Goal: Transaction & Acquisition: Purchase product/service

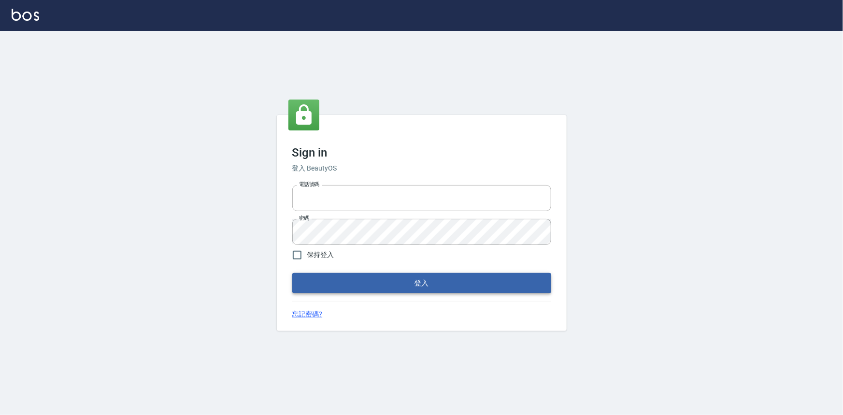
type input "0922670776"
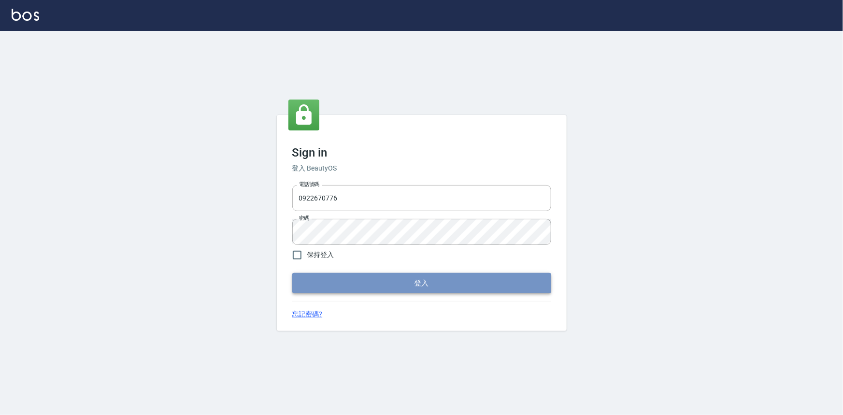
click at [424, 287] on button "登入" at bounding box center [421, 283] width 259 height 20
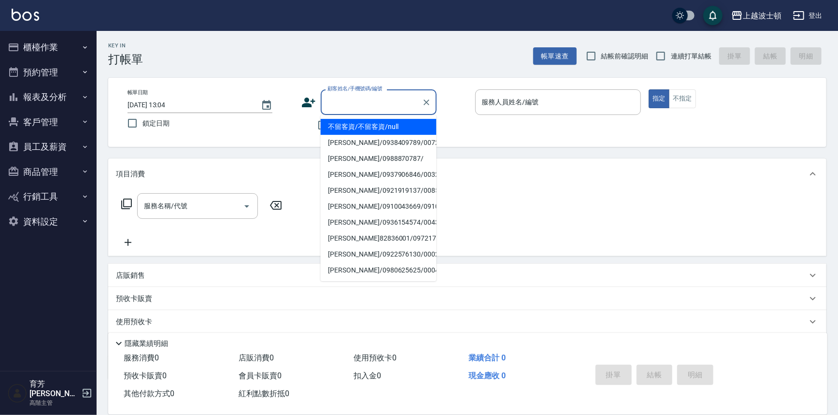
click at [356, 108] on input "顧客姓名/手機號碼/編號" at bounding box center [371, 102] width 93 height 17
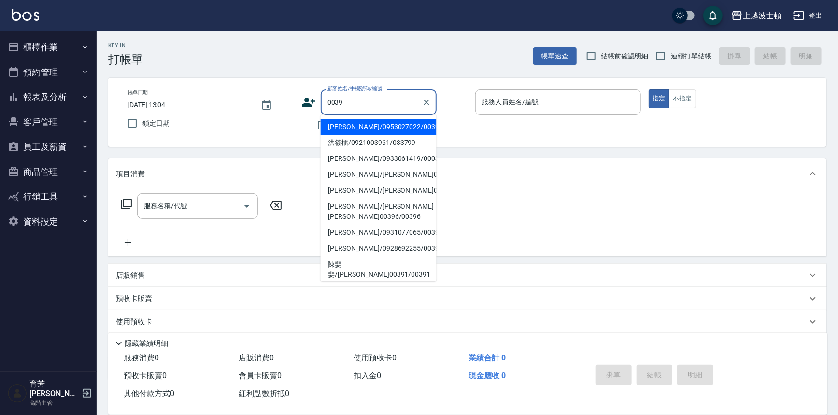
type input "0039"
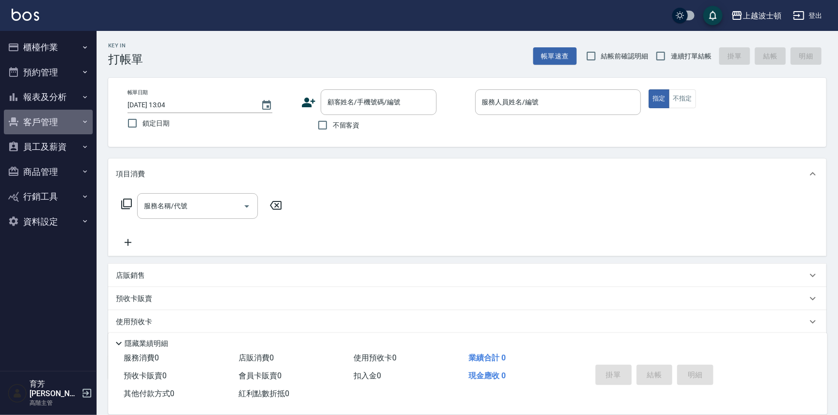
click at [65, 127] on button "客戶管理" at bounding box center [48, 122] width 89 height 25
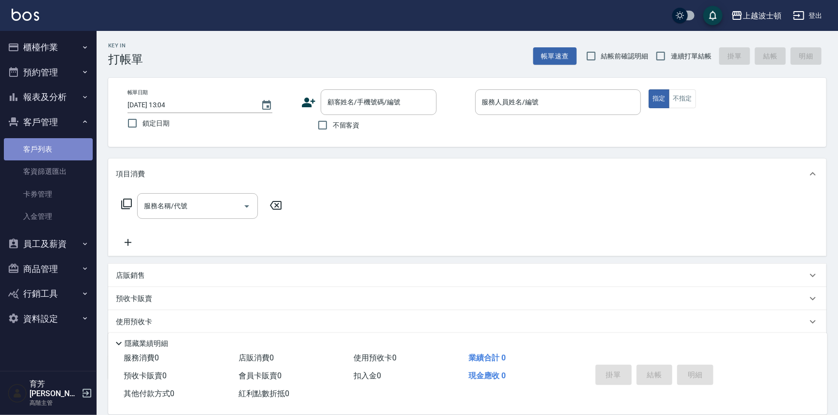
click at [76, 153] on link "客戶列表" at bounding box center [48, 149] width 89 height 22
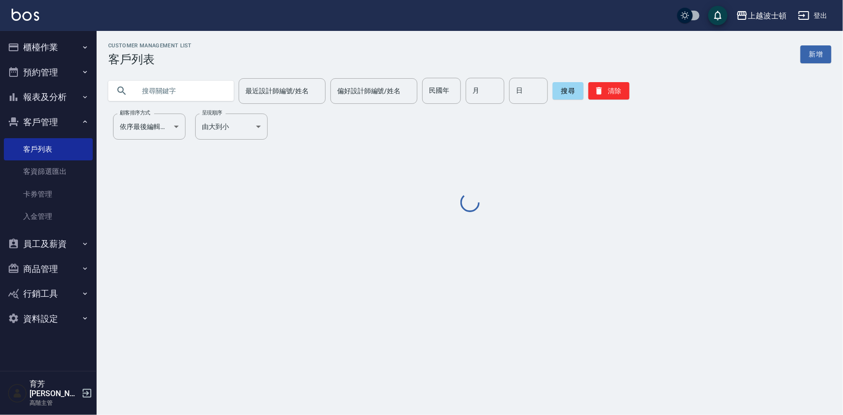
click at [209, 92] on input "text" at bounding box center [180, 91] width 91 height 26
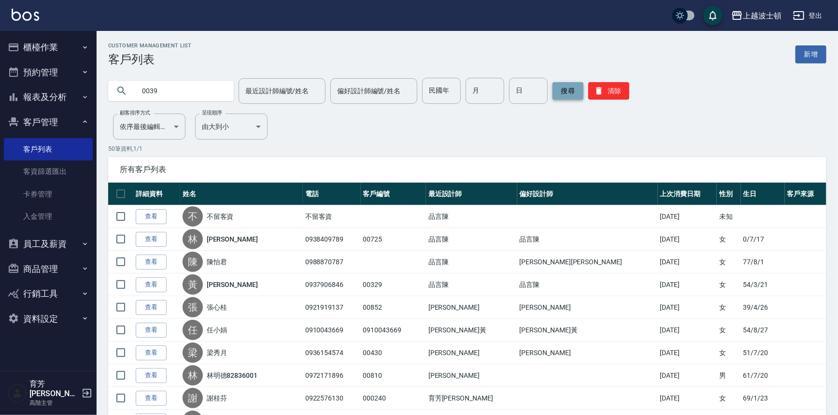
type input "0039"
click at [558, 90] on button "搜尋" at bounding box center [568, 90] width 31 height 17
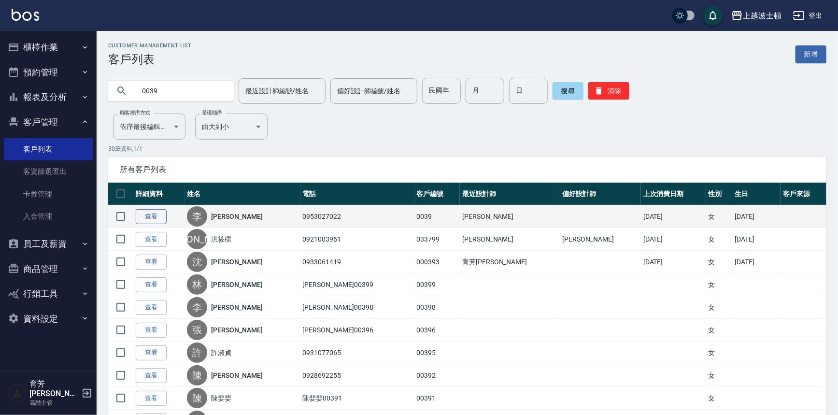
click at [159, 213] on link "查看" at bounding box center [151, 216] width 31 height 15
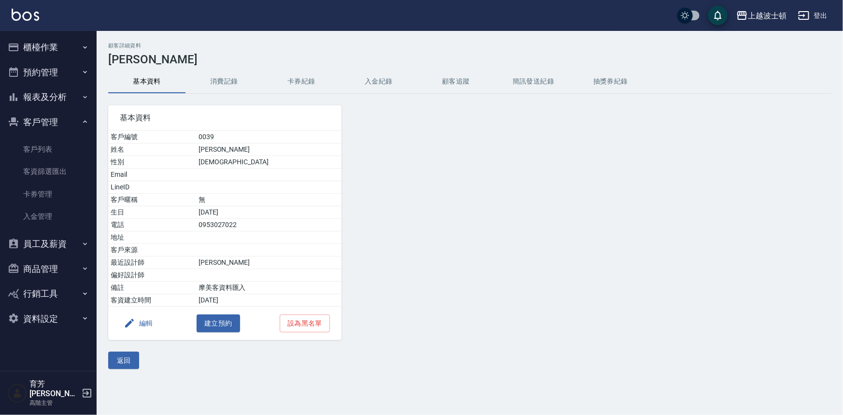
drag, startPoint x: 231, startPoint y: 73, endPoint x: 226, endPoint y: 76, distance: 5.6
click at [230, 73] on button "消費記錄" at bounding box center [223, 81] width 77 height 23
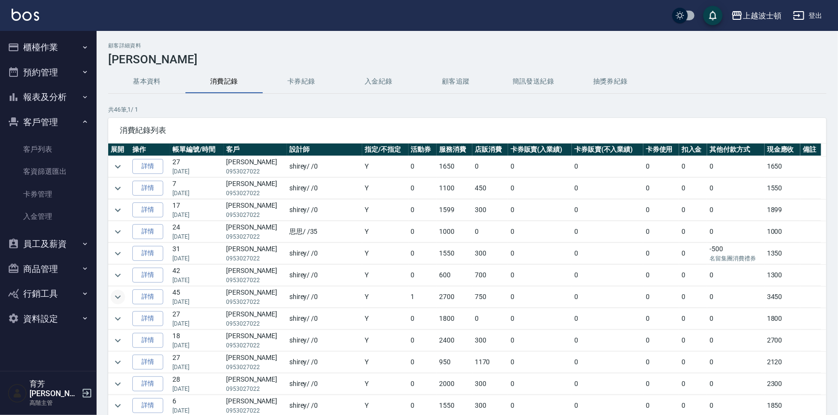
click at [119, 296] on icon "expand row" at bounding box center [118, 296] width 6 height 3
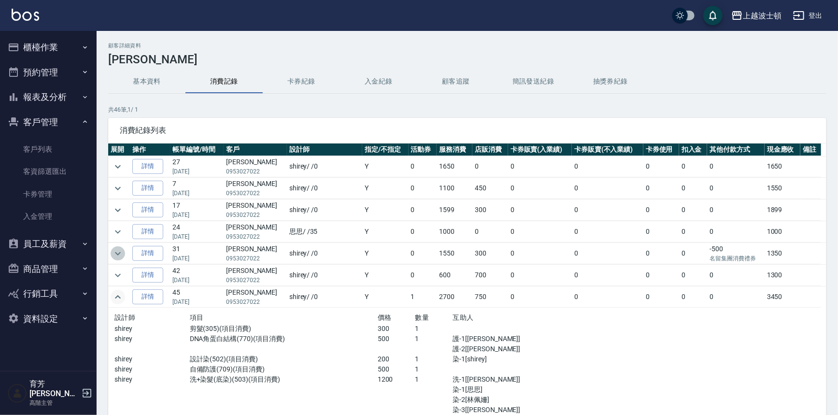
click at [117, 248] on icon "expand row" at bounding box center [118, 254] width 12 height 12
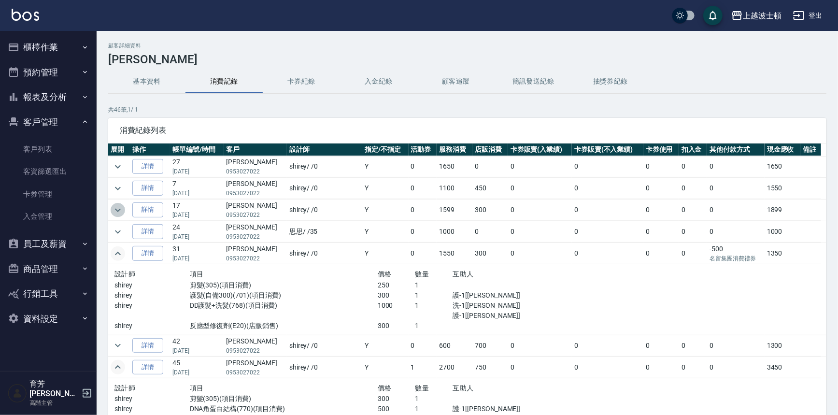
click at [117, 209] on icon "expand row" at bounding box center [118, 210] width 12 height 12
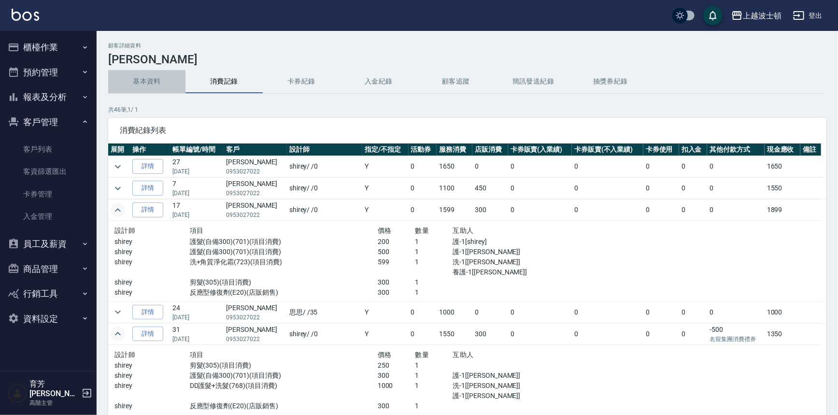
click at [156, 76] on button "基本資料" at bounding box center [146, 81] width 77 height 23
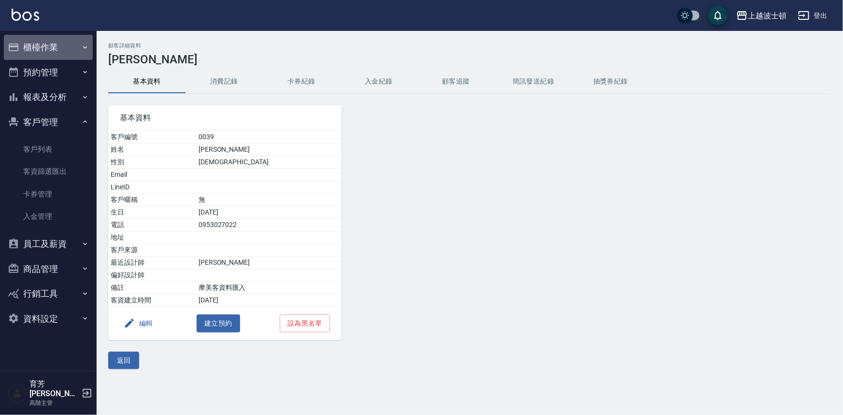
click at [86, 50] on icon "button" at bounding box center [85, 47] width 8 height 8
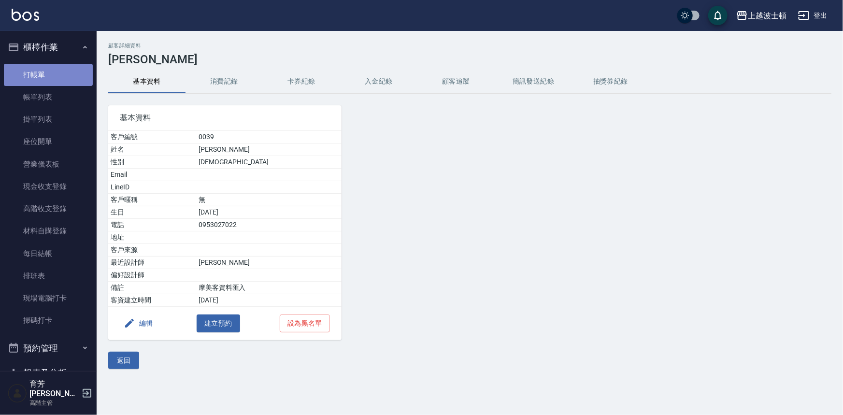
click at [66, 68] on link "打帳單" at bounding box center [48, 75] width 89 height 22
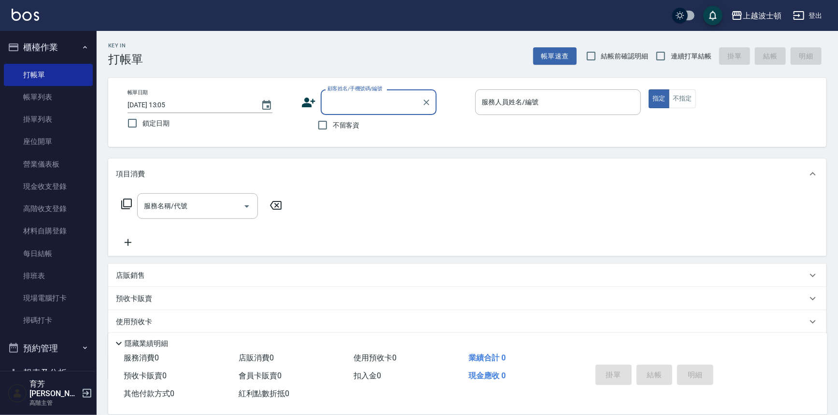
click at [365, 91] on label "顧客姓名/手機號碼/編號" at bounding box center [354, 88] width 55 height 7
click at [365, 94] on input "顧客姓名/手機號碼/編號" at bounding box center [371, 102] width 93 height 17
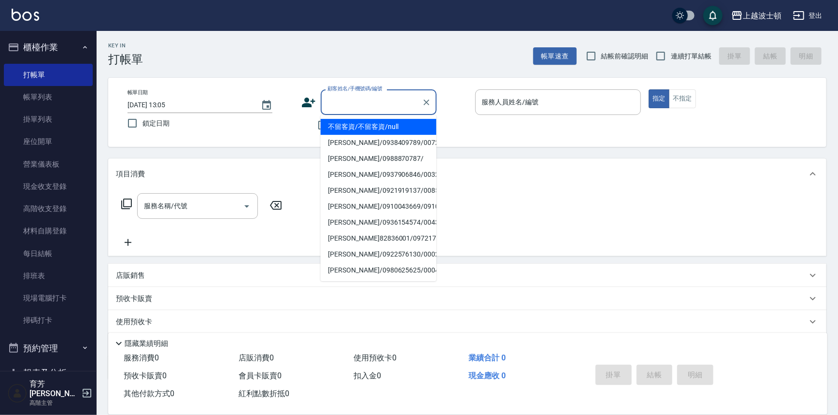
click at [367, 101] on input "顧客姓名/手機號碼/編號" at bounding box center [371, 102] width 93 height 17
click at [370, 121] on li "[PERSON_NAME]/0933813878/0003" at bounding box center [379, 127] width 116 height 16
type input "[PERSON_NAME]/0933813878/0003"
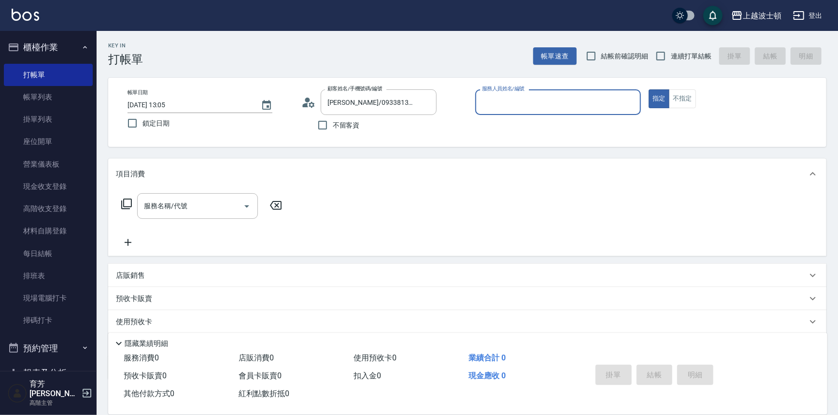
click at [513, 99] on input "服務人員姓名/編號" at bounding box center [558, 102] width 157 height 17
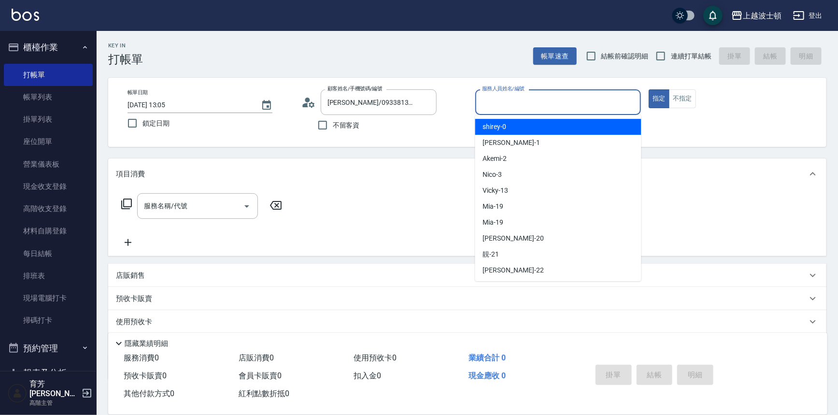
click at [507, 125] on div "shirey -0" at bounding box center [558, 127] width 166 height 16
type input "shirey-0"
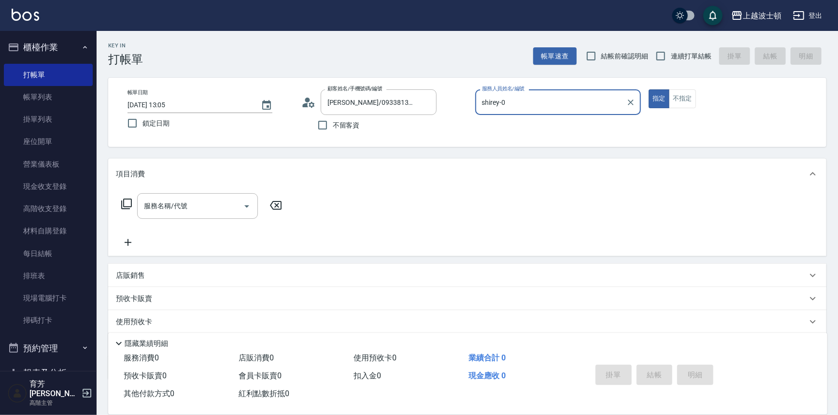
click at [124, 201] on icon at bounding box center [127, 204] width 12 height 12
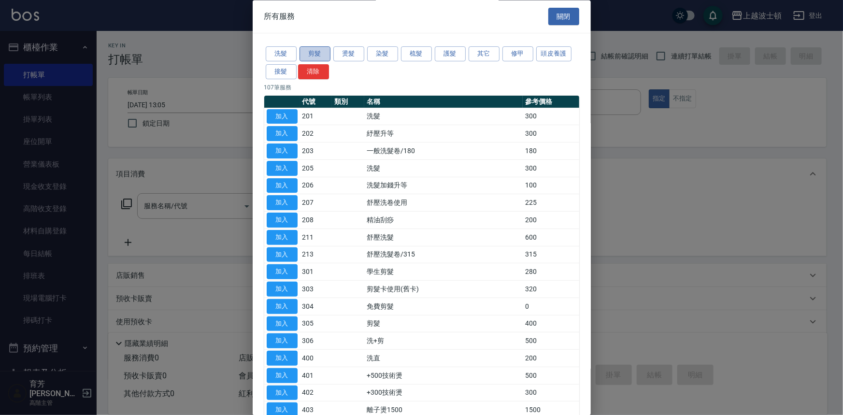
click at [302, 53] on button "剪髮" at bounding box center [314, 54] width 31 height 15
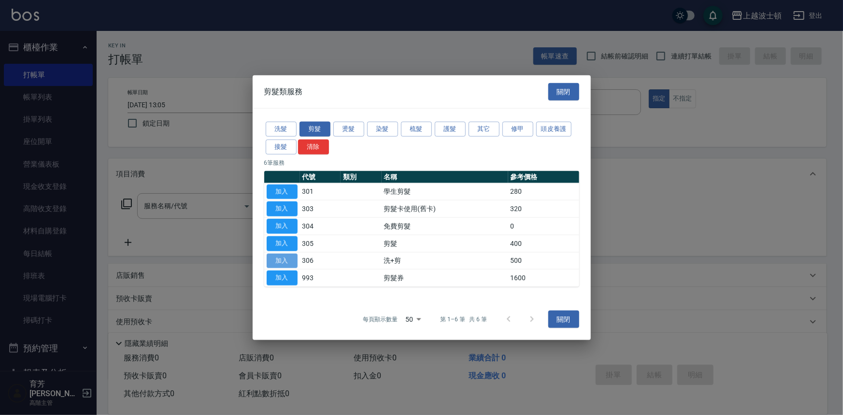
click at [278, 256] on button "加入" at bounding box center [282, 260] width 31 height 15
type input "洗+剪(306)"
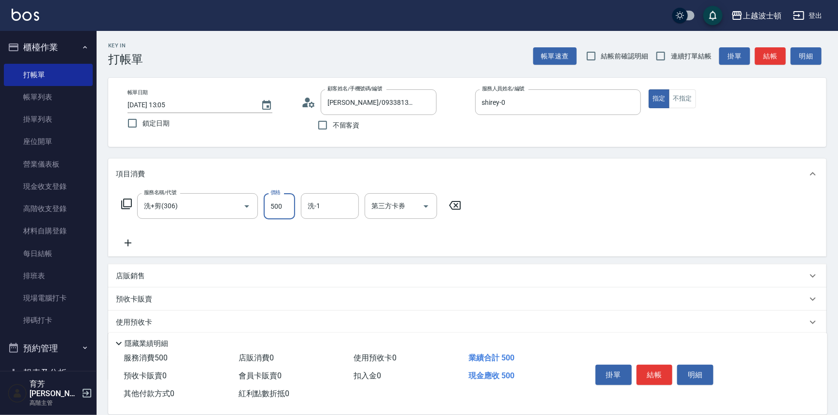
click at [276, 201] on input "500" at bounding box center [279, 206] width 31 height 26
drag, startPoint x: 287, startPoint y: 208, endPoint x: 254, endPoint y: 205, distance: 33.5
click at [254, 205] on div "服務名稱/代號 洗+剪(306) 服務名稱/代號 價格 300 價格 洗-1 洗-1 第三方卡券 第三方卡券" at bounding box center [291, 206] width 351 height 26
type input "600"
click at [353, 212] on input "洗-1" at bounding box center [329, 206] width 49 height 17
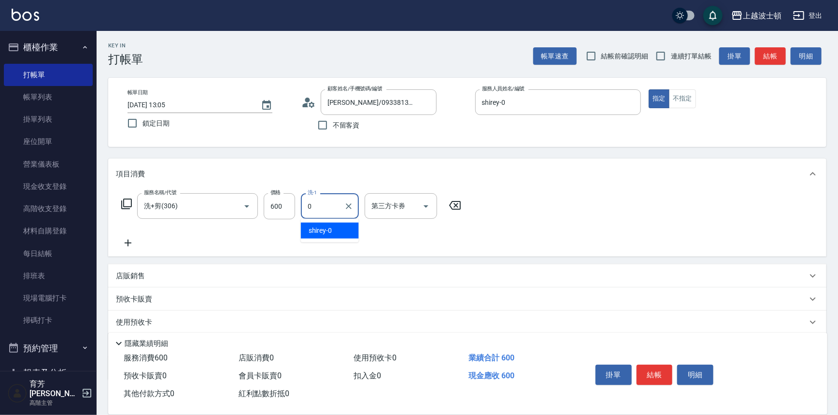
click at [345, 228] on div "shirey -0" at bounding box center [330, 231] width 58 height 16
type input "shirey-0"
click at [657, 368] on button "結帳" at bounding box center [655, 375] width 36 height 20
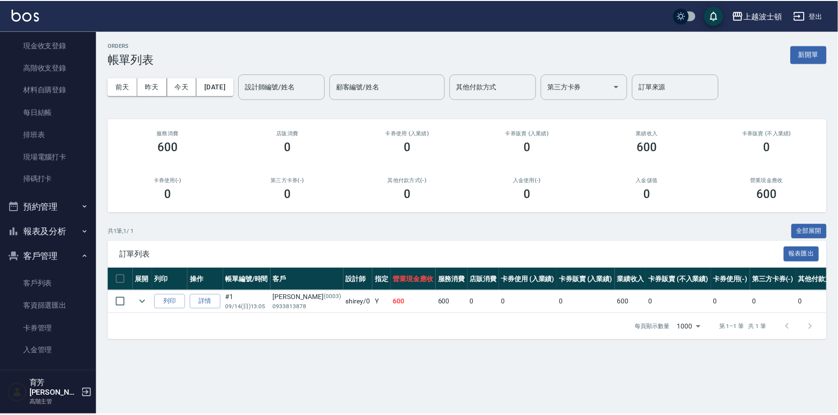
scroll to position [147, 0]
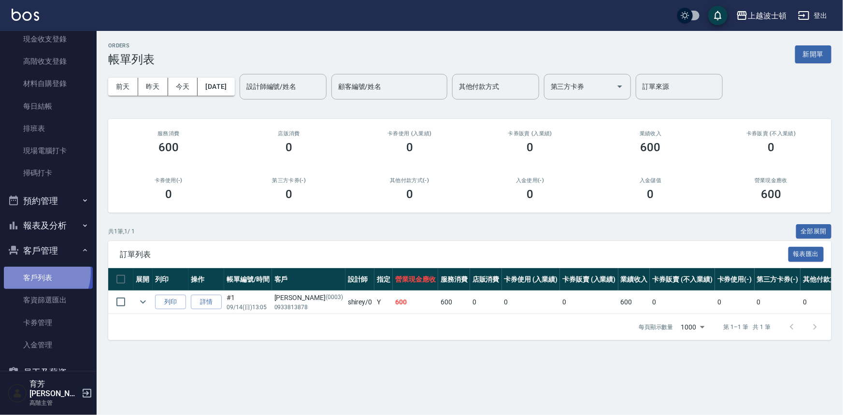
click at [35, 272] on link "客戶列表" at bounding box center [48, 278] width 89 height 22
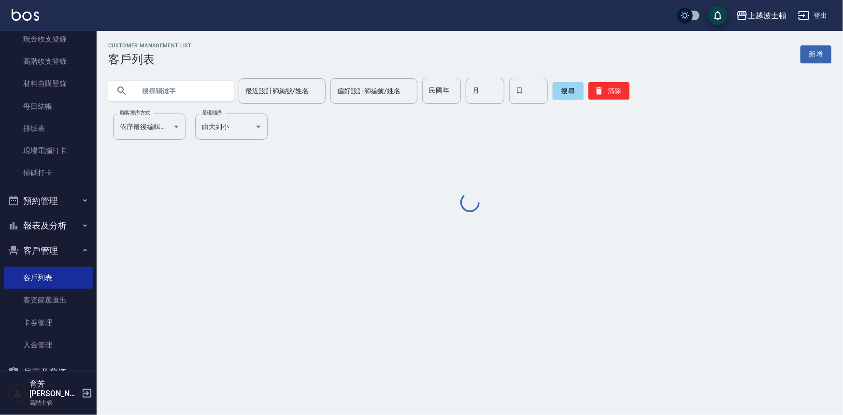
click at [162, 92] on input "text" at bounding box center [180, 91] width 91 height 26
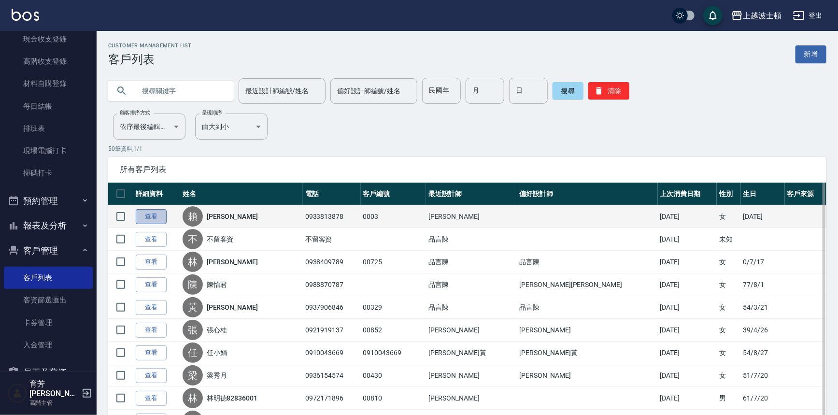
click at [160, 219] on link "查看" at bounding box center [151, 216] width 31 height 15
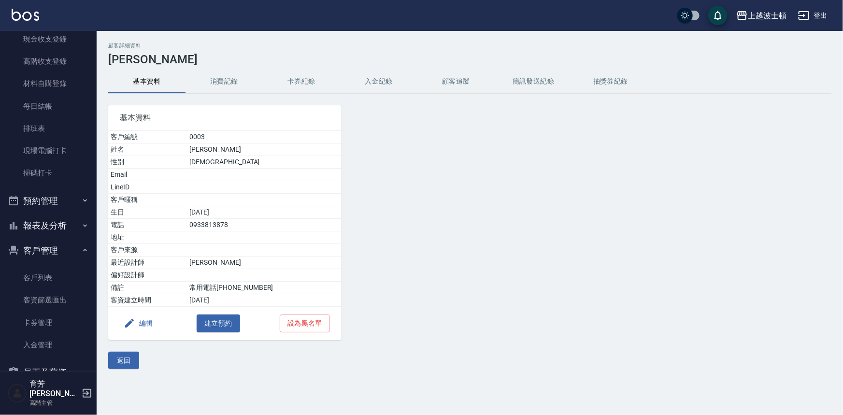
click at [236, 85] on button "消費記錄" at bounding box center [223, 81] width 77 height 23
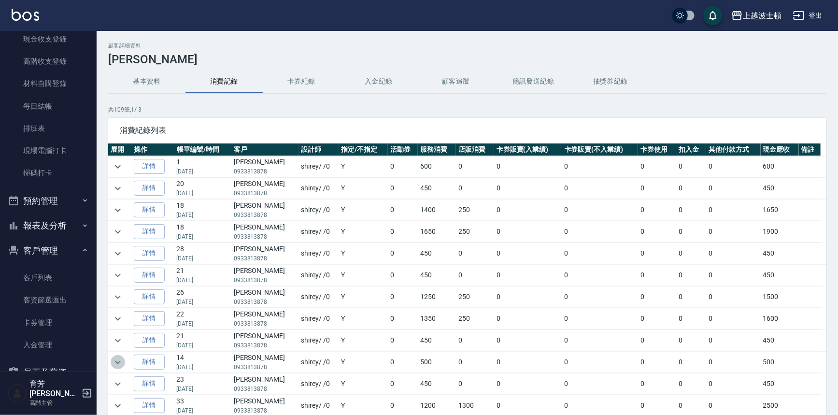
click at [119, 362] on icon "expand row" at bounding box center [118, 362] width 12 height 12
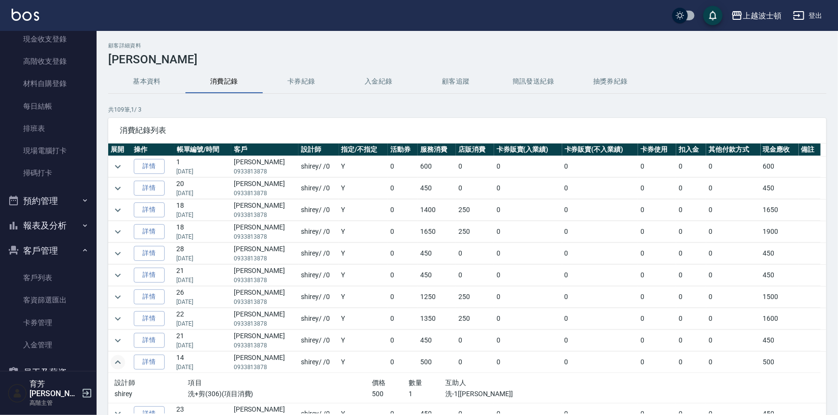
click at [152, 78] on button "基本資料" at bounding box center [146, 81] width 77 height 23
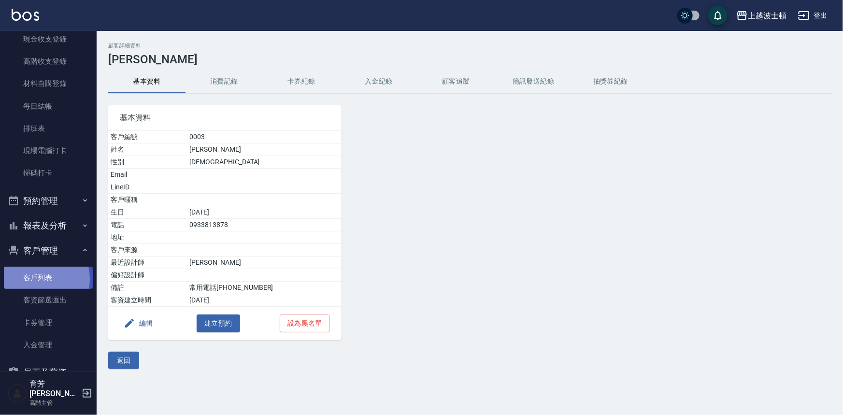
click at [32, 279] on link "客戶列表" at bounding box center [48, 278] width 89 height 22
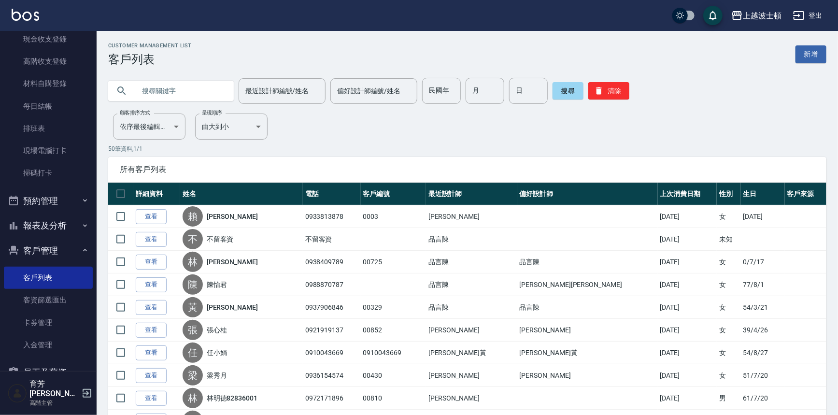
click at [156, 96] on input "text" at bounding box center [180, 91] width 91 height 26
type input "優"
type input "秋"
click at [561, 82] on button "搜尋" at bounding box center [568, 90] width 31 height 17
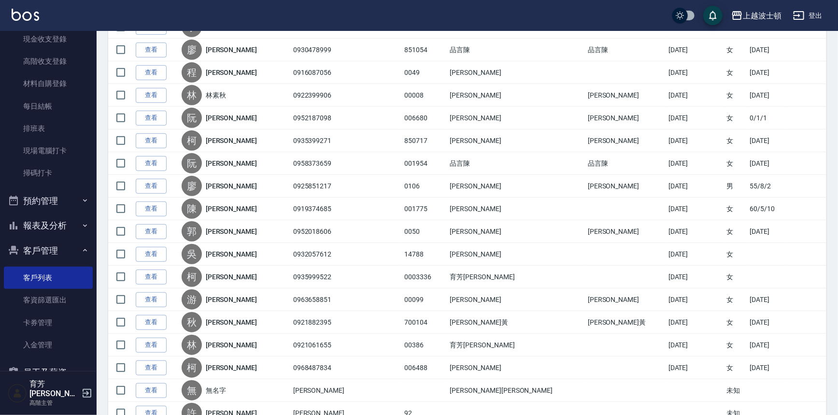
scroll to position [246, 0]
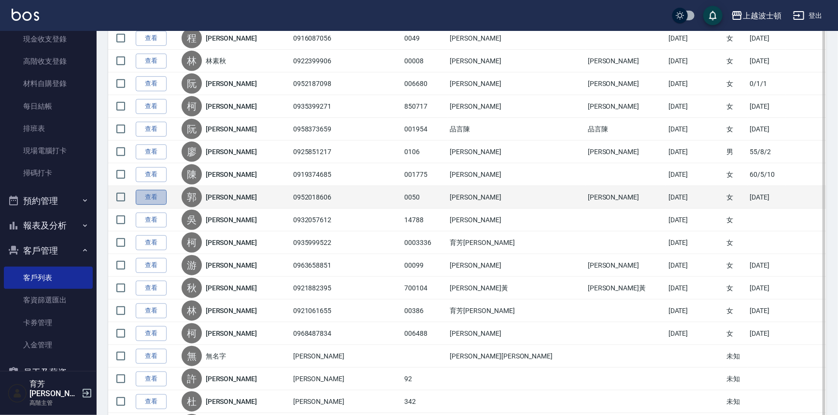
click at [165, 196] on link "查看" at bounding box center [151, 197] width 31 height 15
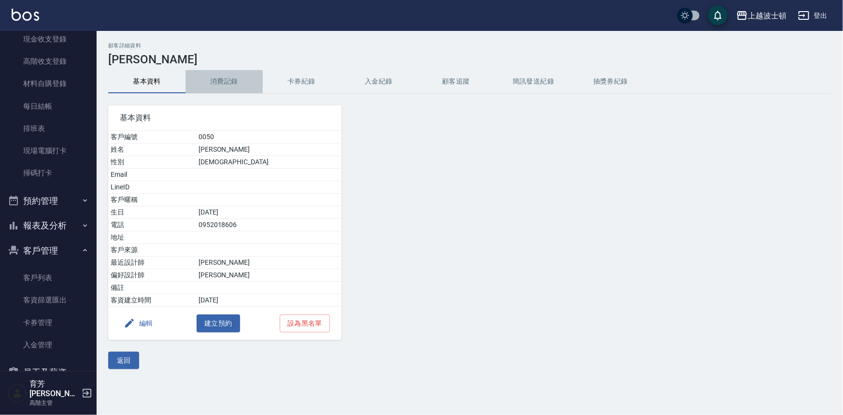
click at [212, 77] on button "消費記錄" at bounding box center [223, 81] width 77 height 23
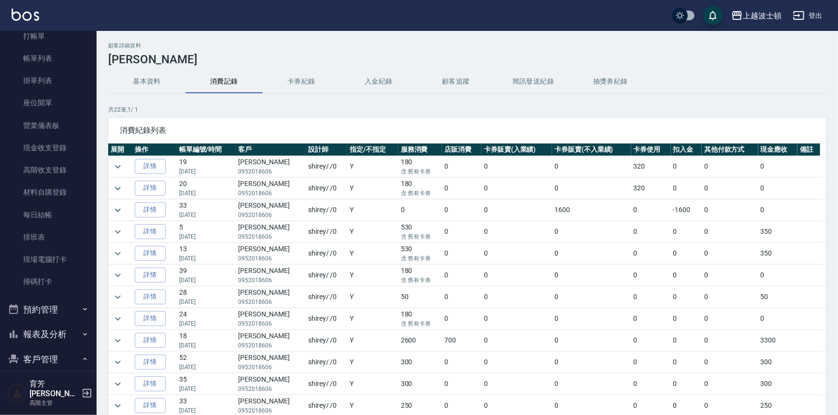
scroll to position [31, 0]
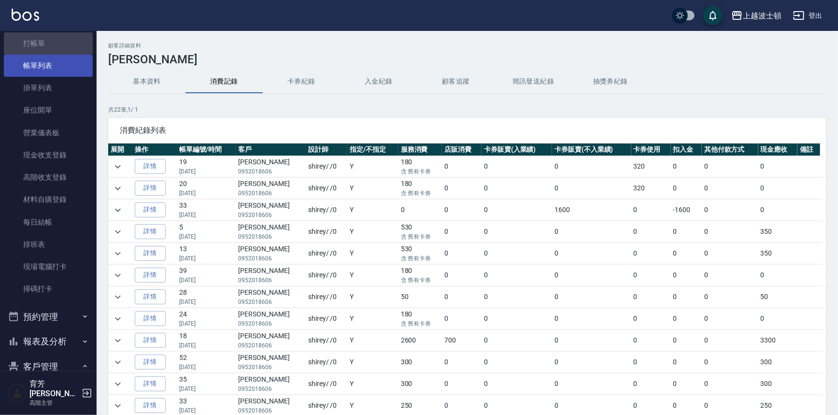
drag, startPoint x: 55, startPoint y: 46, endPoint x: 51, endPoint y: 54, distance: 8.4
click at [54, 46] on link "打帳單" at bounding box center [48, 43] width 89 height 22
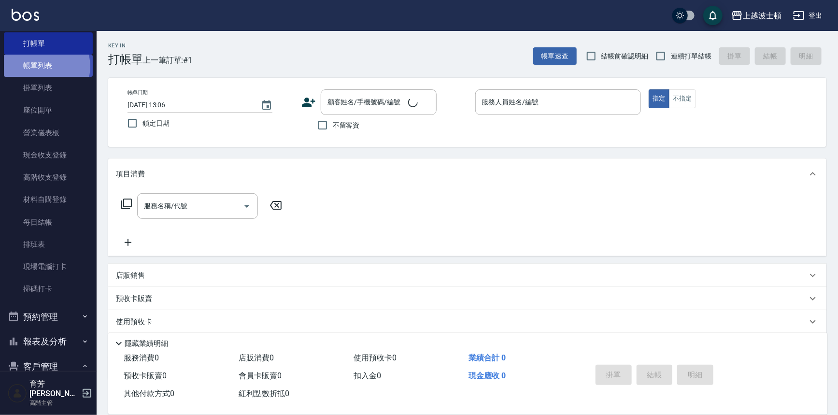
click at [45, 66] on link "帳單列表" at bounding box center [48, 66] width 89 height 22
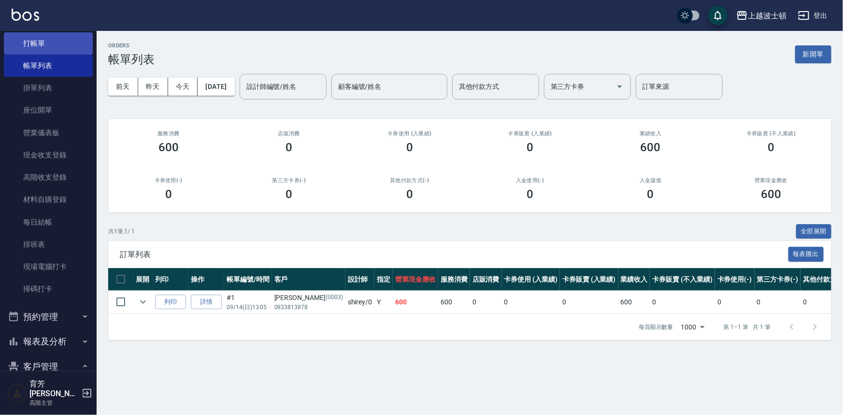
click at [61, 46] on link "打帳單" at bounding box center [48, 43] width 89 height 22
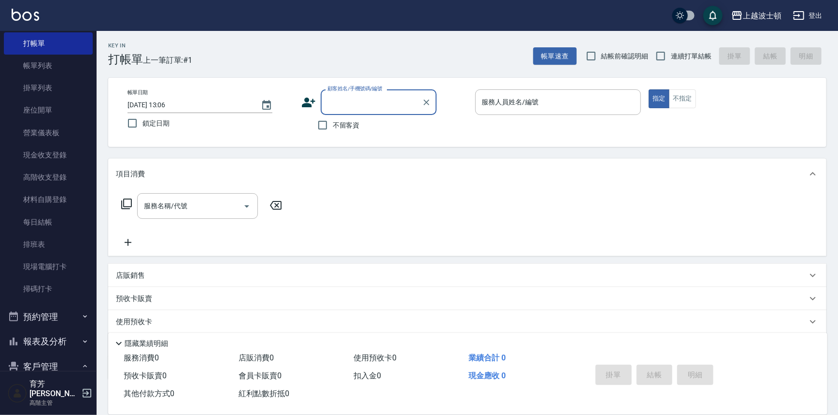
click at [368, 113] on div "顧客姓名/手機號碼/編號" at bounding box center [379, 102] width 116 height 26
click at [368, 109] on input "顧客姓名/手機號碼/編號" at bounding box center [371, 102] width 93 height 17
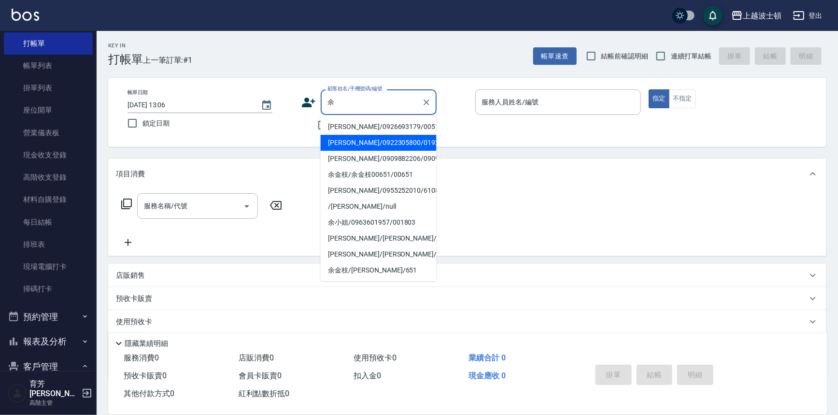
click at [395, 140] on li "[PERSON_NAME]/0922305800/019209" at bounding box center [379, 143] width 116 height 16
type input "[PERSON_NAME]/0922305800/019209"
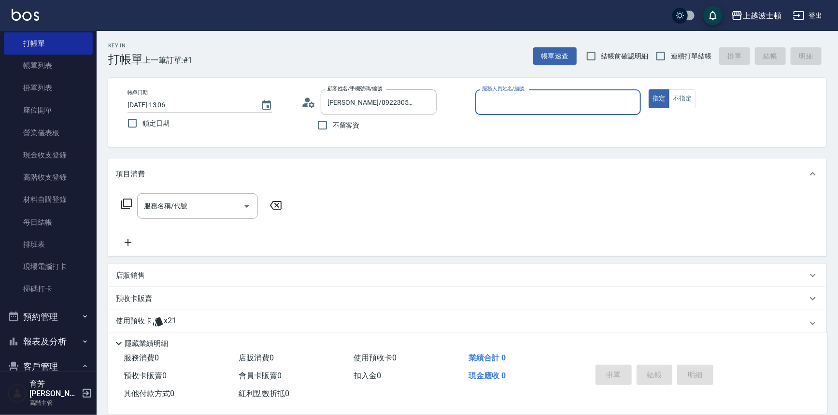
click at [605, 107] on input "服務人員姓名/編號" at bounding box center [558, 102] width 157 height 17
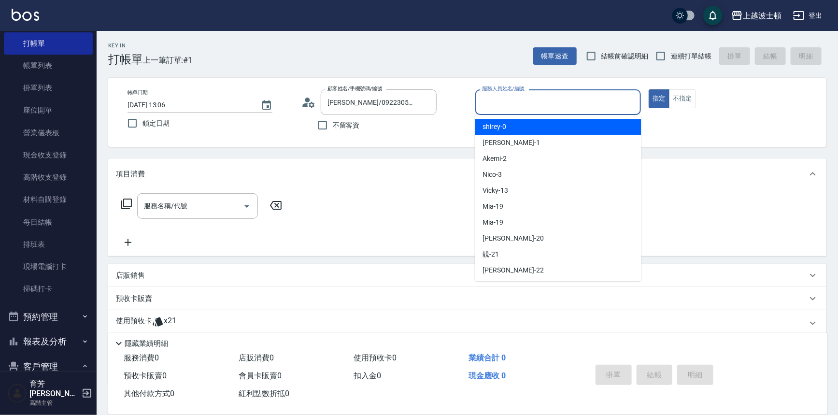
click at [606, 122] on div "shirey -0" at bounding box center [558, 127] width 166 height 16
type input "shirey-0"
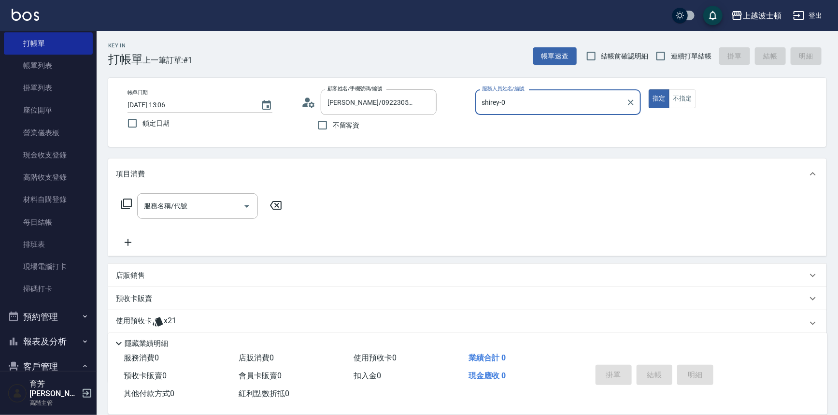
scroll to position [58, 0]
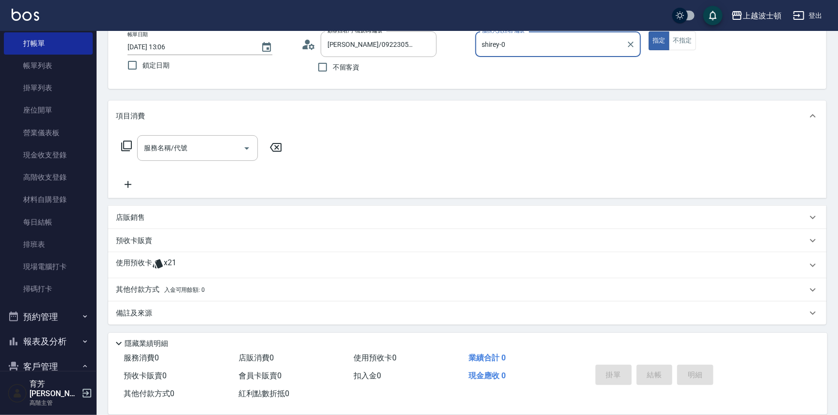
click at [128, 145] on icon at bounding box center [127, 146] width 12 height 12
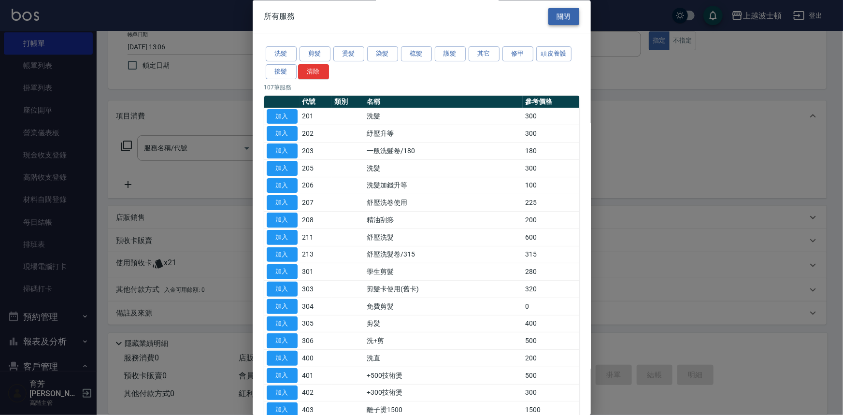
click at [558, 23] on button "關閉" at bounding box center [563, 17] width 31 height 18
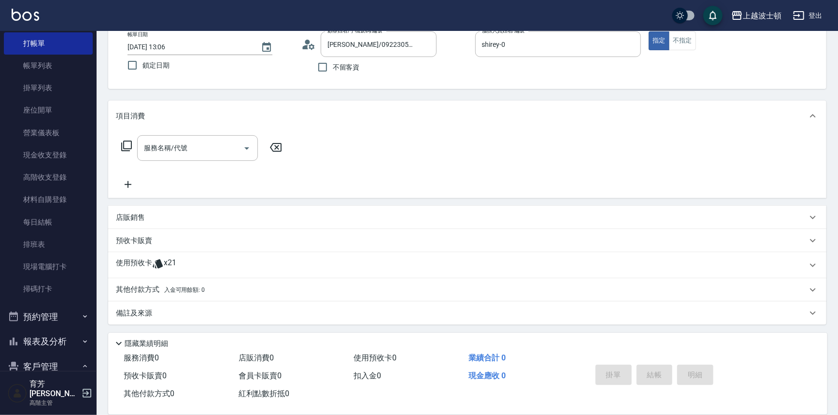
click at [153, 258] on icon at bounding box center [158, 264] width 12 height 12
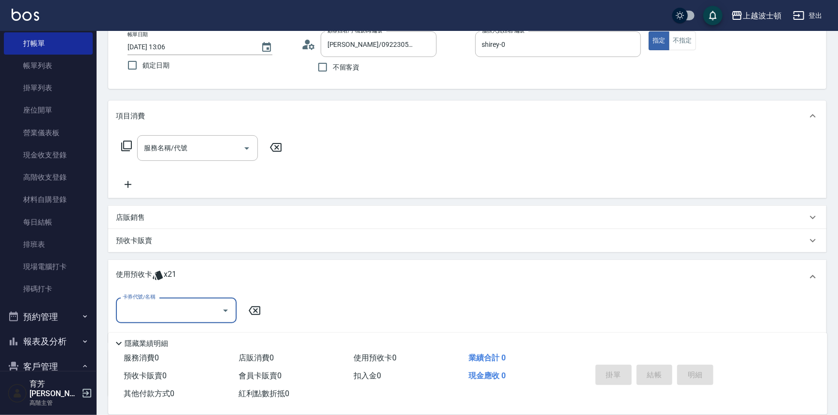
scroll to position [130, 0]
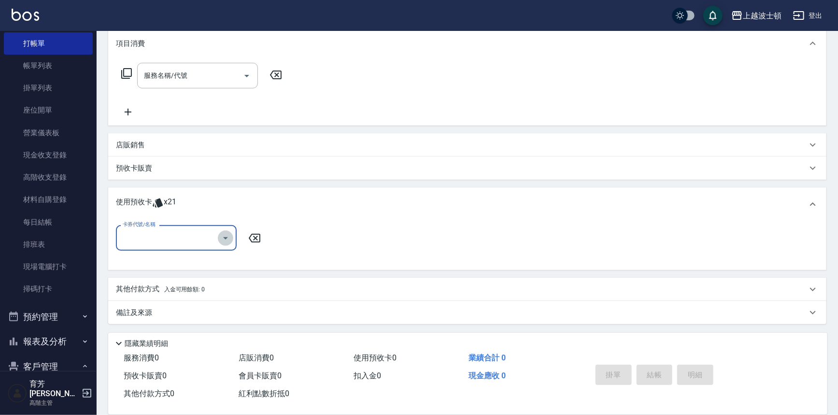
click at [227, 233] on icon "Open" at bounding box center [226, 238] width 12 height 12
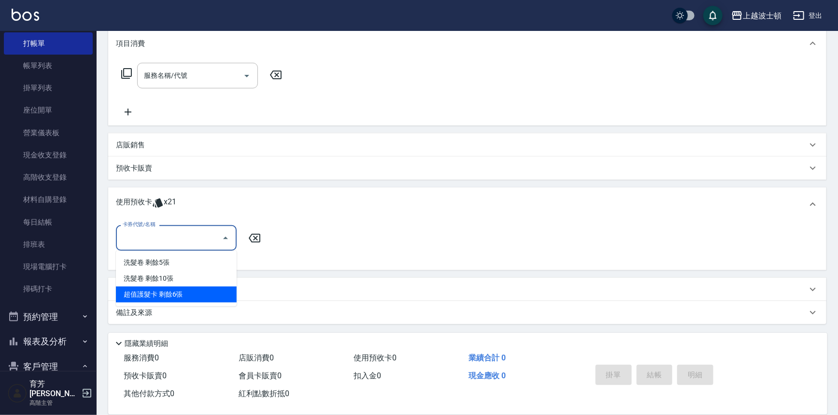
click at [196, 292] on div "超值護髮卡 剩餘6張" at bounding box center [176, 294] width 121 height 16
type input "超值護髮卡"
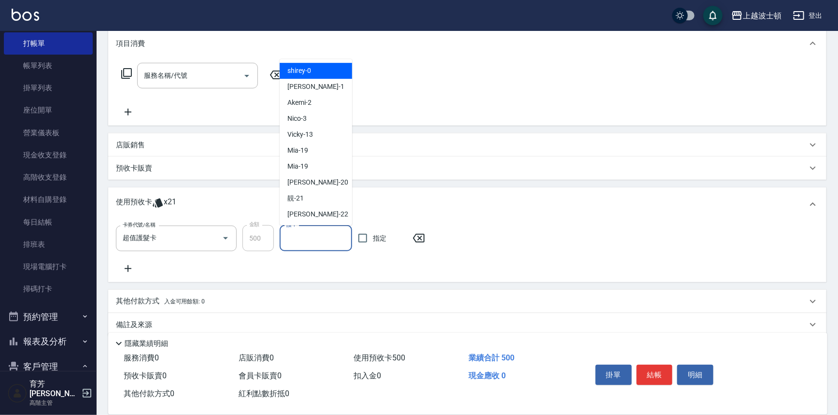
click at [316, 238] on input "護-1" at bounding box center [316, 238] width 64 height 17
click at [326, 70] on div "shirey -0" at bounding box center [316, 71] width 72 height 16
type input "shirey-0"
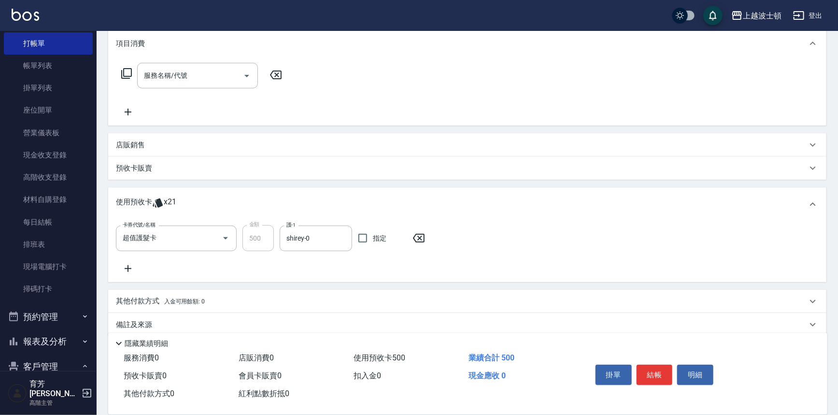
click at [128, 272] on icon at bounding box center [128, 269] width 24 height 12
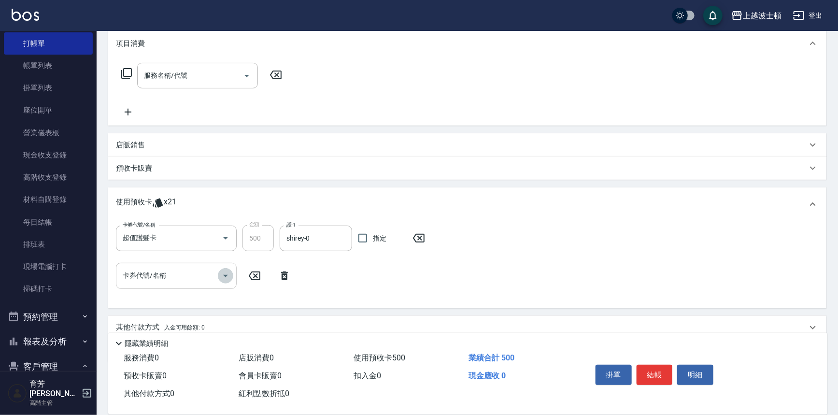
click at [230, 275] on icon "Open" at bounding box center [226, 276] width 12 height 12
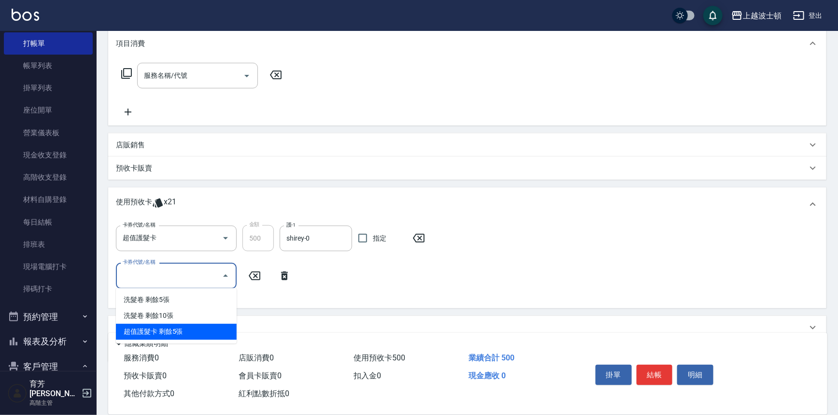
click at [211, 328] on div "超值護髮卡 剩餘5張" at bounding box center [176, 332] width 121 height 16
type input "超值護髮卡"
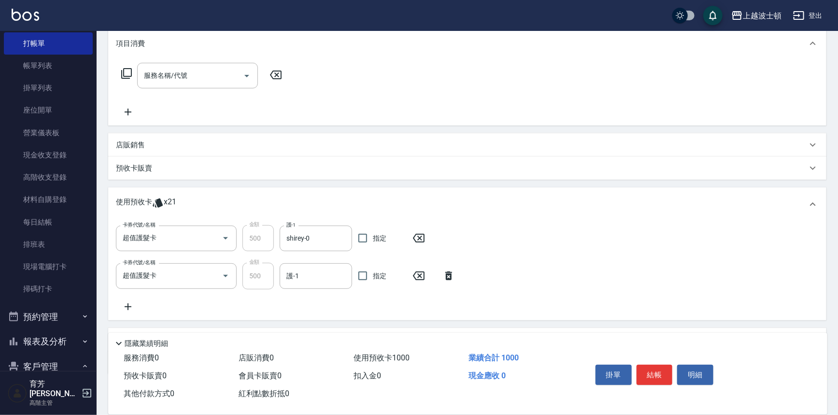
click at [129, 302] on icon at bounding box center [128, 307] width 24 height 12
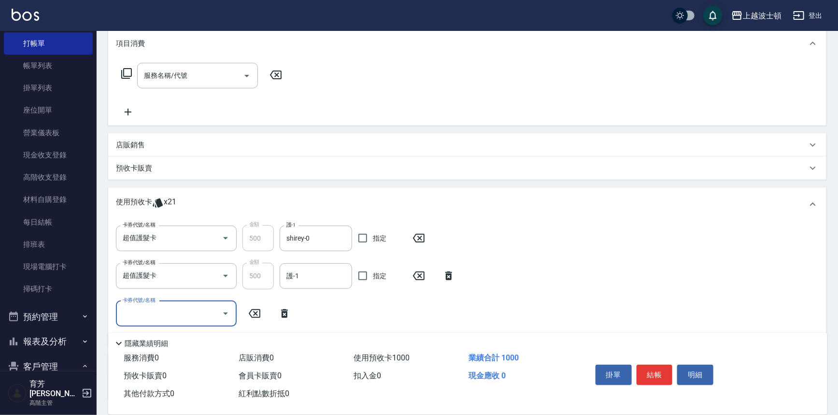
click at [227, 314] on icon "Open" at bounding box center [226, 314] width 12 height 12
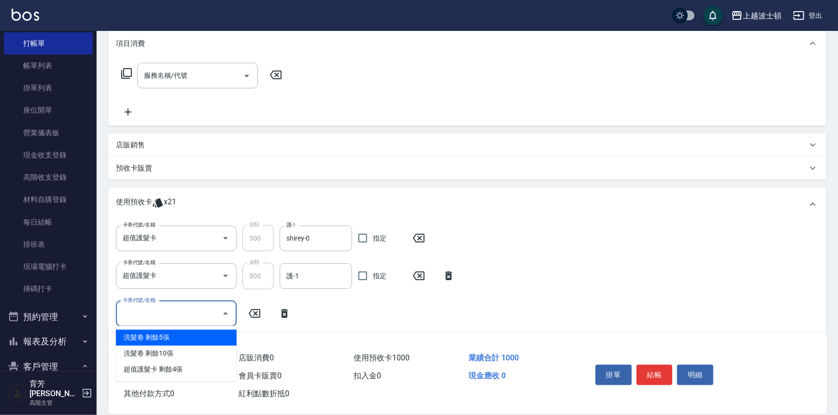
click at [201, 338] on div "洗髮卷 剩餘5張" at bounding box center [176, 338] width 121 height 16
type input "洗髮卷"
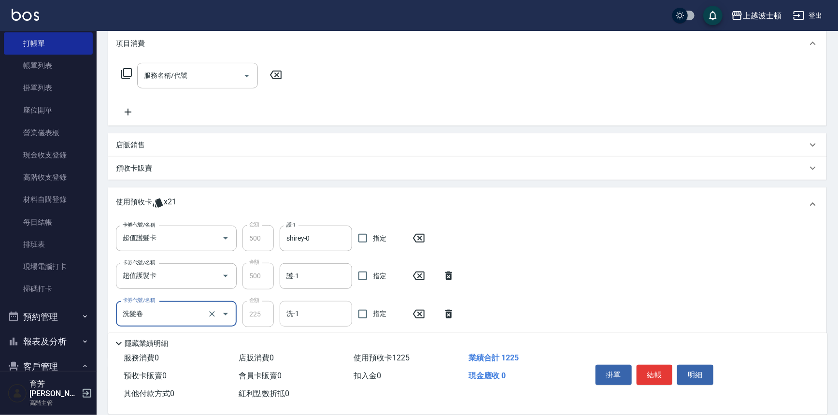
click at [305, 320] on input "洗-1" at bounding box center [316, 313] width 64 height 17
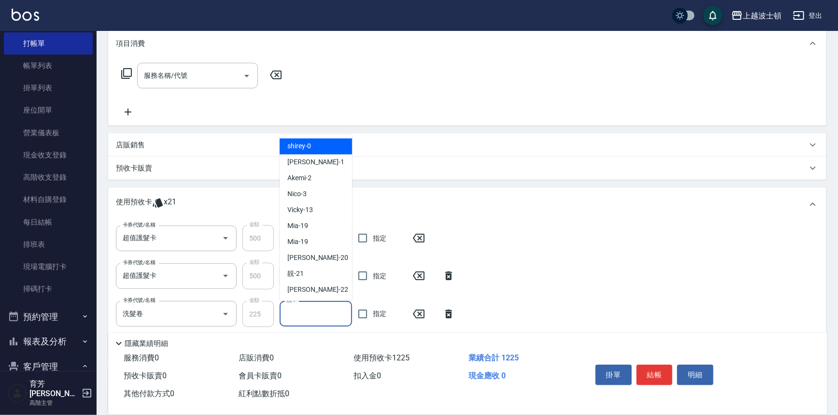
click at [326, 151] on div "shirey -0" at bounding box center [316, 147] width 72 height 16
type input "shirey-0"
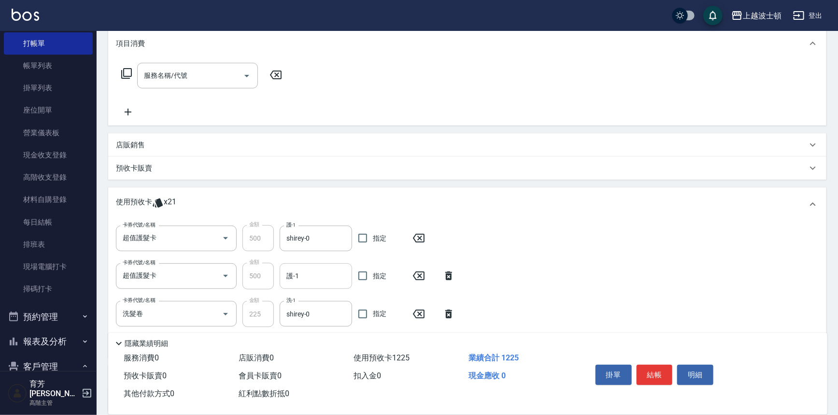
click at [307, 285] on div "護-1" at bounding box center [316, 276] width 72 height 26
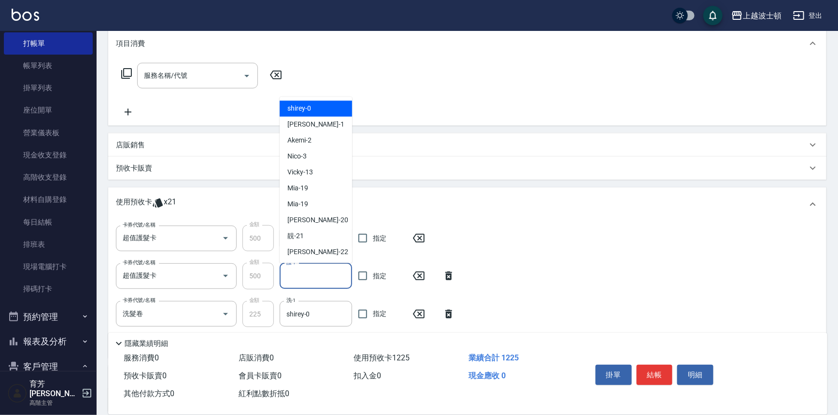
click at [318, 110] on div "shirey -0" at bounding box center [316, 109] width 72 height 16
type input "shirey-0"
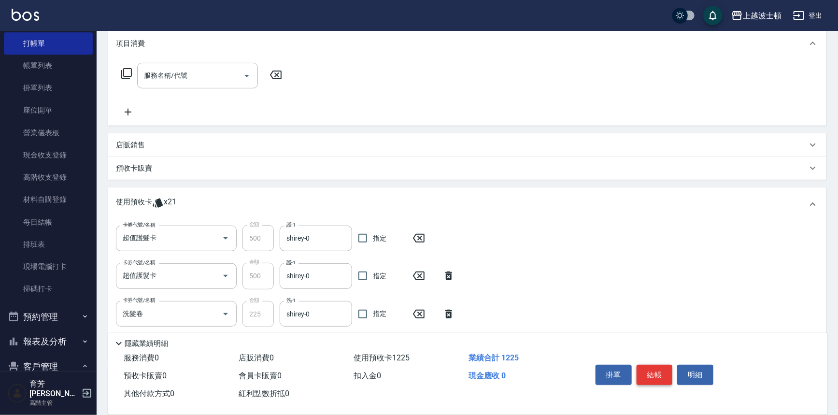
click at [651, 372] on button "結帳" at bounding box center [655, 375] width 36 height 20
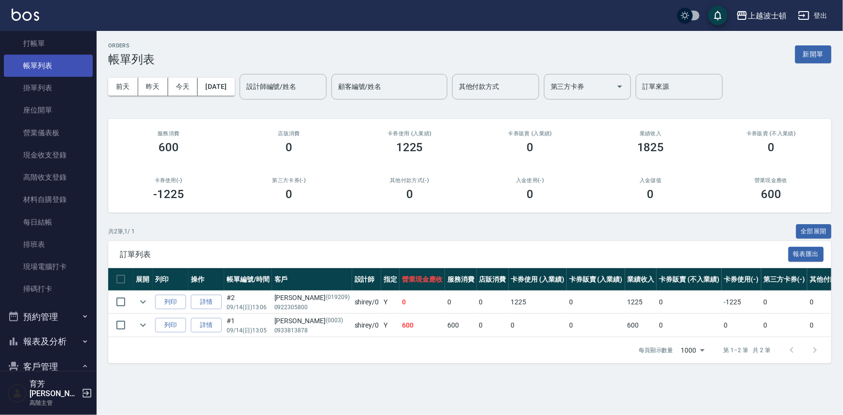
click at [53, 63] on link "帳單列表" at bounding box center [48, 66] width 89 height 22
click at [90, 242] on nav "櫃檯作業 打帳單 帳單列表 掛單列表 座位開單 營業儀表板 現金收支登錄 高階收支登錄 材料自購登錄 每日結帳 排班表 現場電腦打卡 掃碼打卡 預約管理 預約…" at bounding box center [48, 201] width 97 height 340
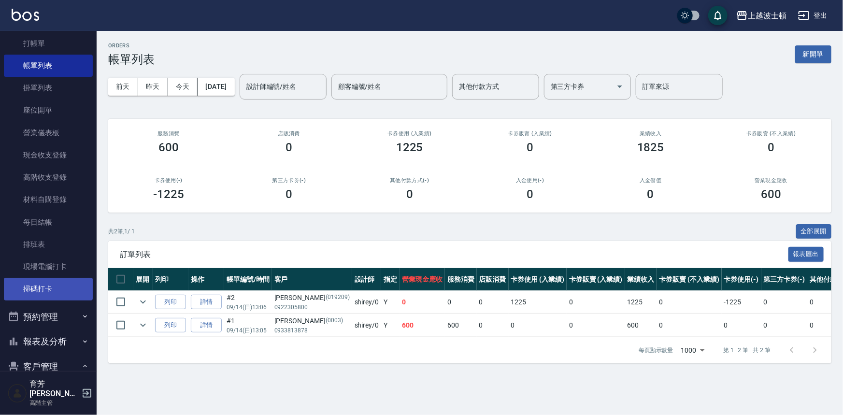
drag, startPoint x: 92, startPoint y: 242, endPoint x: 84, endPoint y: 283, distance: 40.8
click at [84, 283] on nav "櫃檯作業 打帳單 帳單列表 掛單列表 座位開單 營業儀表板 現金收支登錄 高階收支登錄 材料自購登錄 每日結帳 排班表 現場電腦打卡 掃碼打卡 預約管理 預約…" at bounding box center [48, 201] width 97 height 340
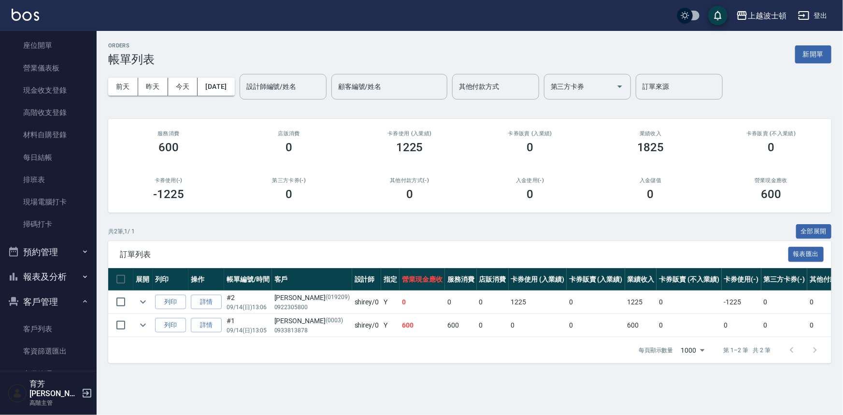
scroll to position [101, 0]
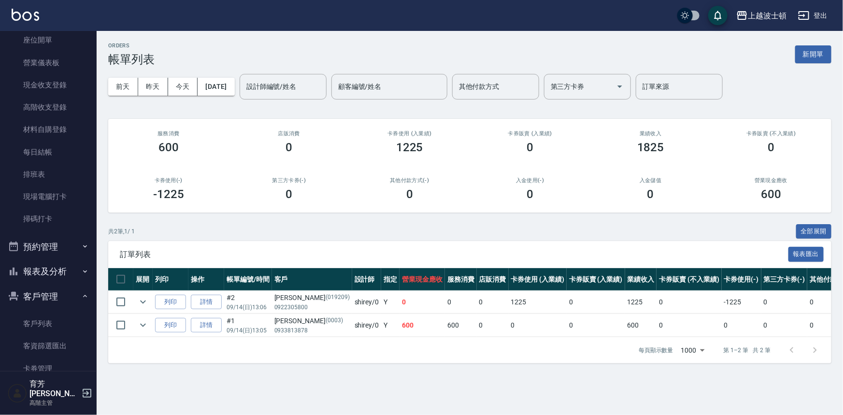
click at [72, 273] on button "報表及分析" at bounding box center [48, 271] width 89 height 25
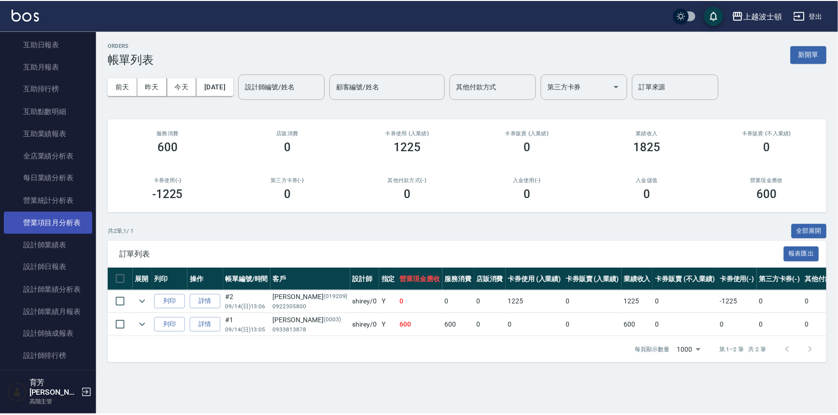
scroll to position [471, 0]
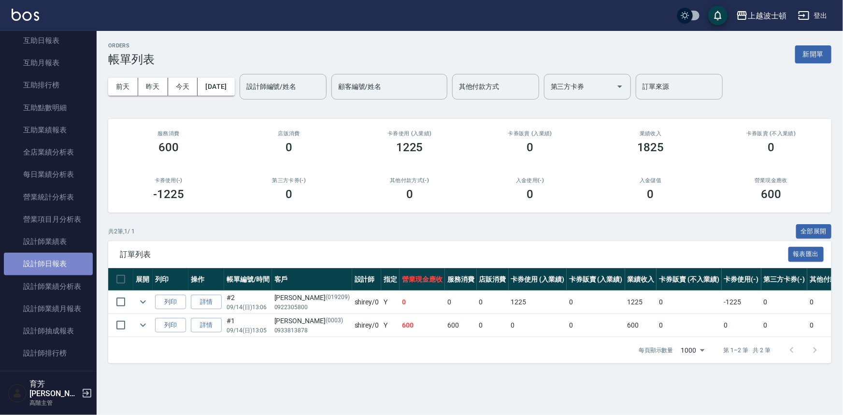
click at [68, 260] on link "設計師日報表" at bounding box center [48, 264] width 89 height 22
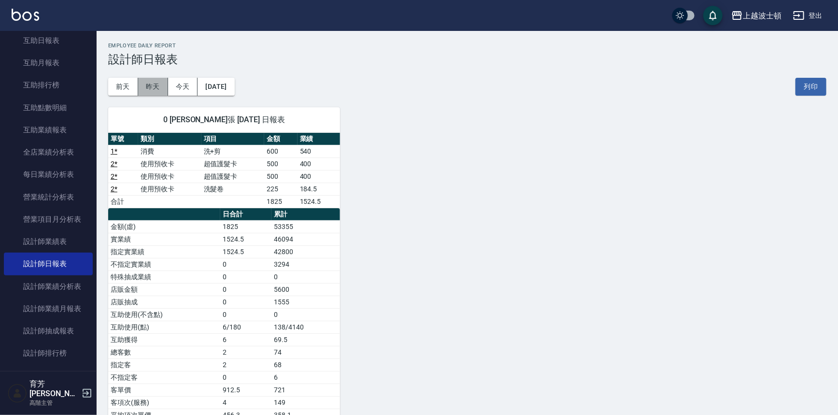
click at [151, 83] on button "昨天" at bounding box center [153, 87] width 30 height 18
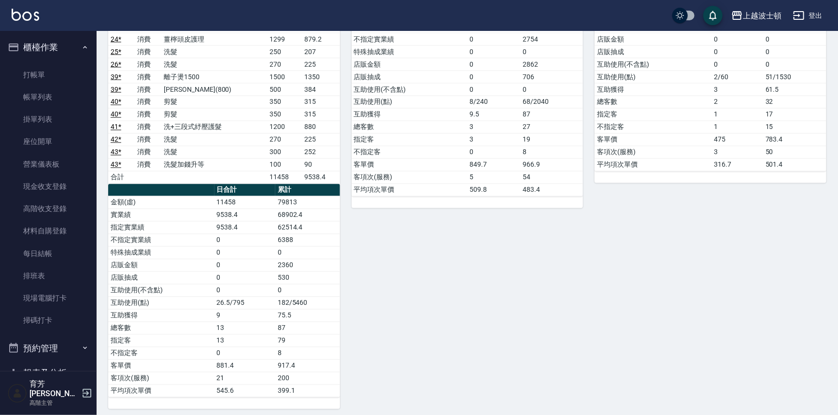
scroll to position [819, 0]
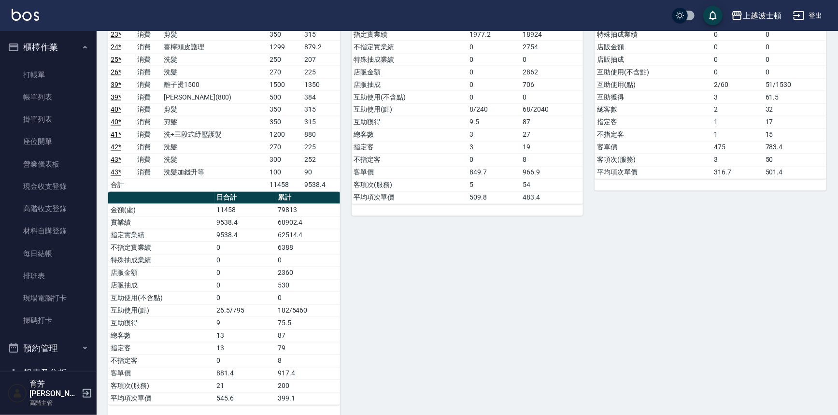
click at [811, 391] on div "41 怡廷 [PERSON_NAME] [DATE] 日報表 單號 類別 項目 金額 業績 11 消費 洗髮 300 252 11 消費 剪髮 350 315…" at bounding box center [704, 141] width 243 height 551
drag, startPoint x: 829, startPoint y: 353, endPoint x: 834, endPoint y: 346, distance: 8.3
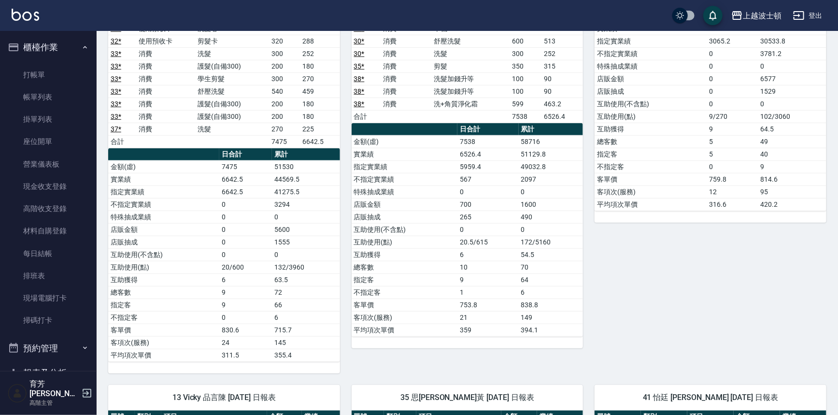
scroll to position [307, 0]
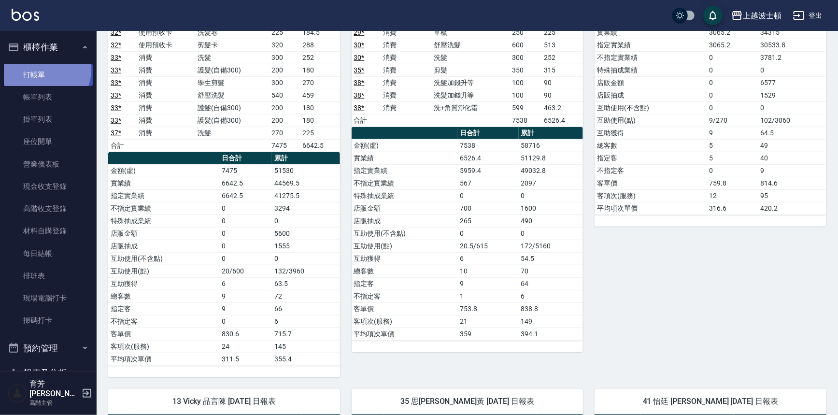
click at [43, 70] on link "打帳單" at bounding box center [48, 75] width 89 height 22
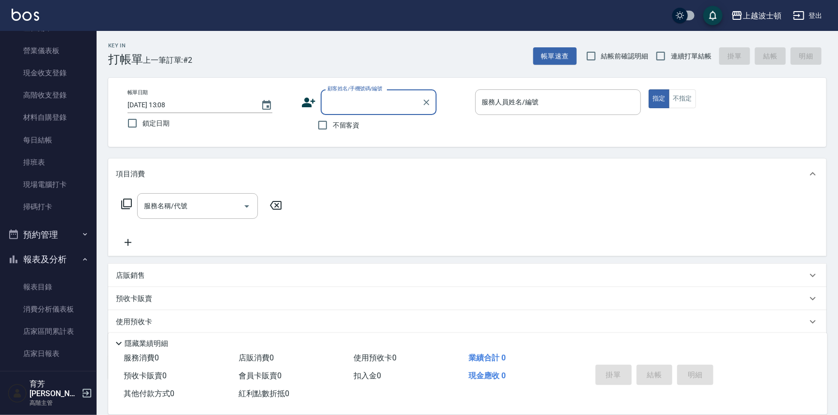
scroll to position [196, 0]
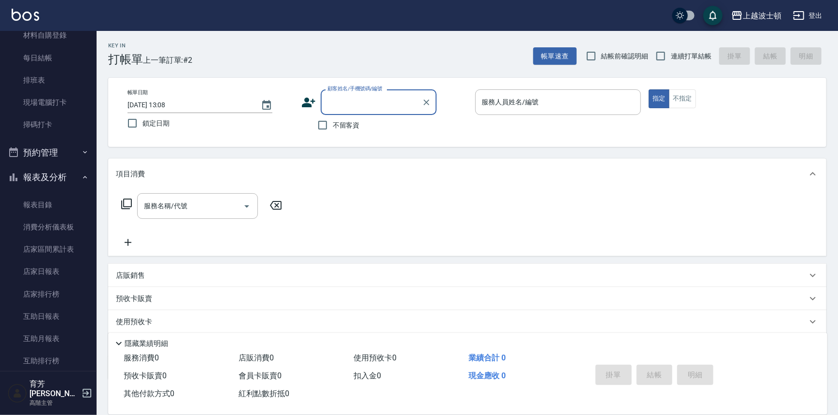
click at [57, 176] on button "報表及分析" at bounding box center [48, 177] width 89 height 25
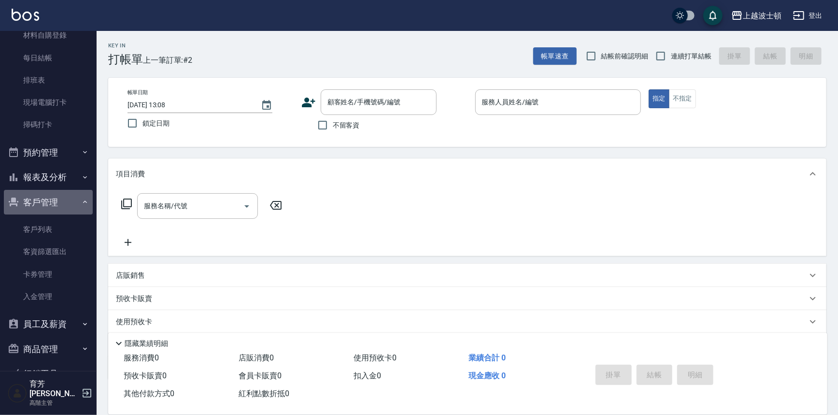
click at [69, 205] on button "客戶管理" at bounding box center [48, 202] width 89 height 25
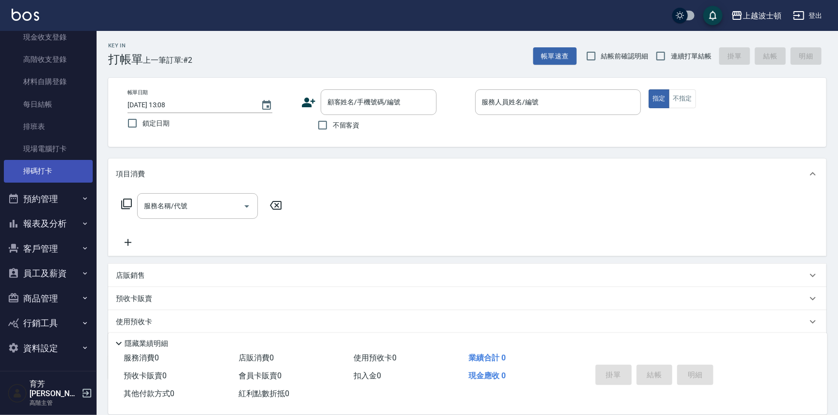
scroll to position [141, 0]
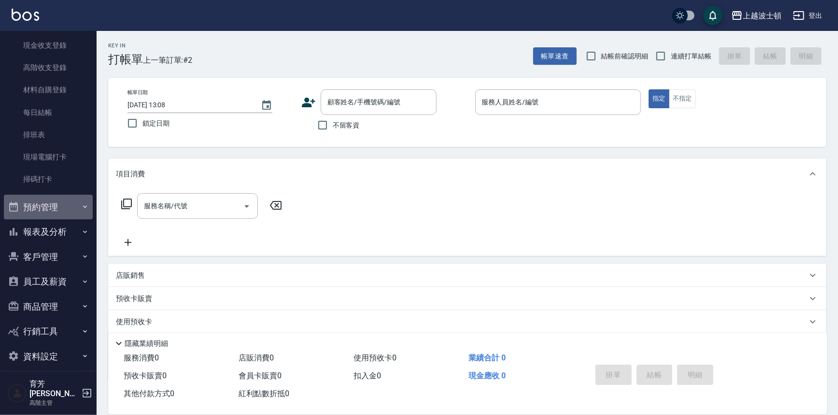
click at [64, 202] on button "預約管理" at bounding box center [48, 207] width 89 height 25
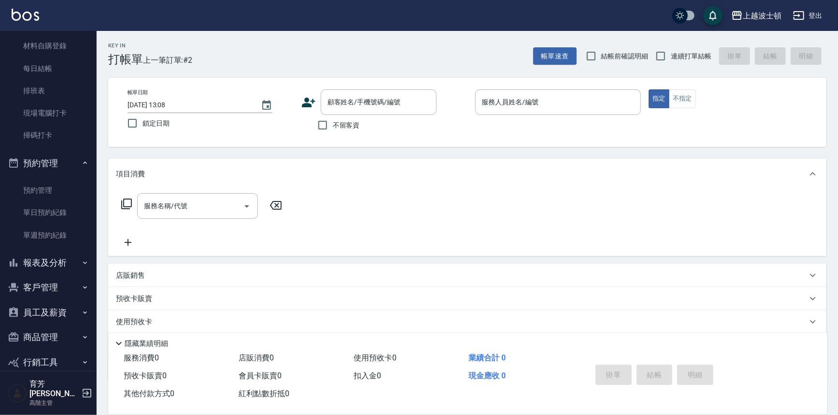
scroll to position [216, 0]
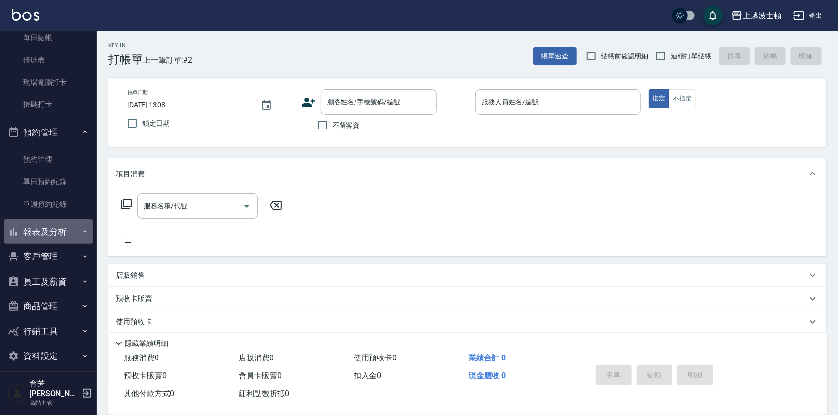
click at [72, 226] on button "報表及分析" at bounding box center [48, 231] width 89 height 25
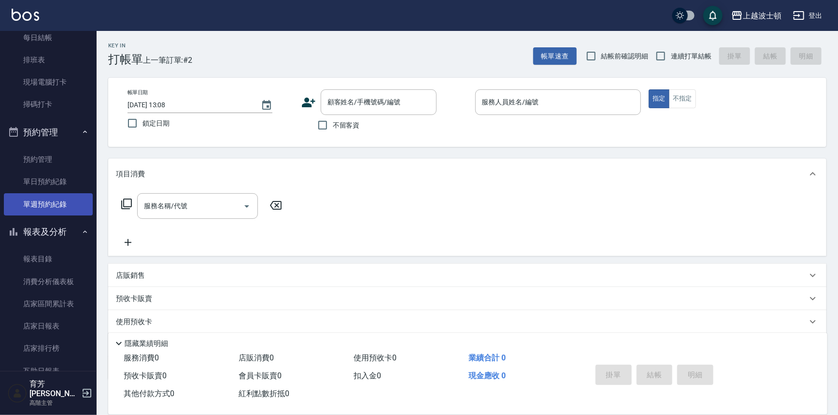
drag, startPoint x: 91, startPoint y: 134, endPoint x: 86, endPoint y: 196, distance: 62.0
click at [86, 196] on nav "櫃檯作業 打帳單 帳單列表 掛單列表 座位開單 營業儀表板 現金收支登錄 高階收支登錄 材料自購登錄 每日結帳 排班表 現場電腦打卡 掃碼打卡 預約管理 預約…" at bounding box center [48, 201] width 97 height 340
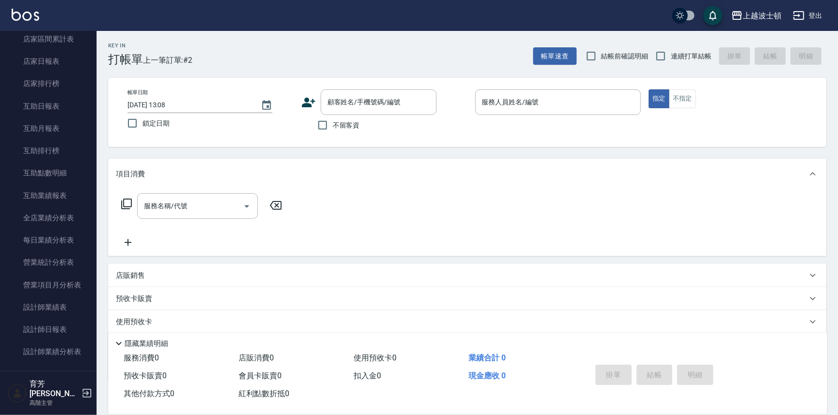
scroll to position [512, 0]
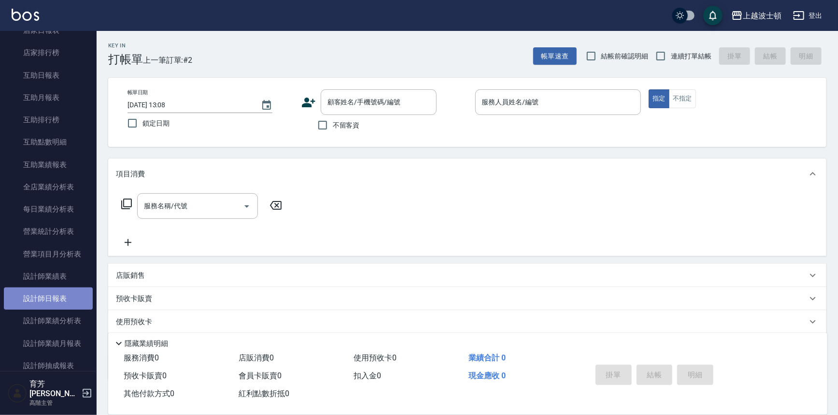
click at [51, 296] on link "設計師日報表" at bounding box center [48, 298] width 89 height 22
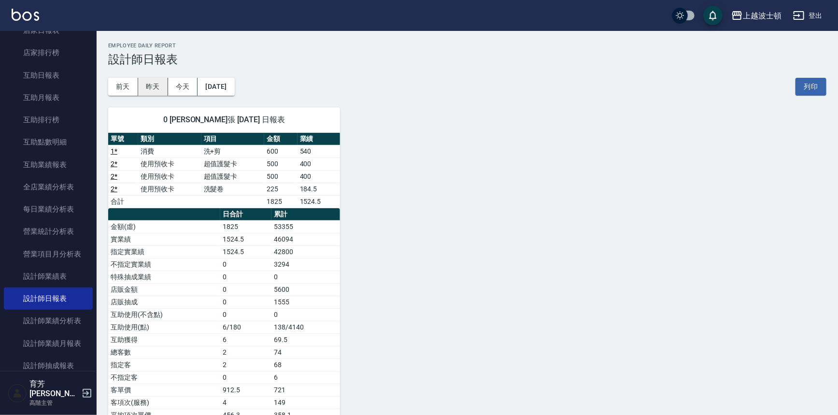
click at [151, 86] on button "昨天" at bounding box center [153, 87] width 30 height 18
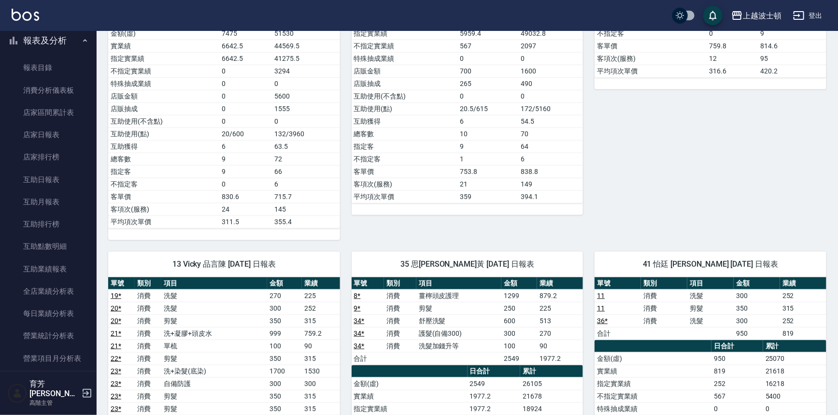
scroll to position [320, 0]
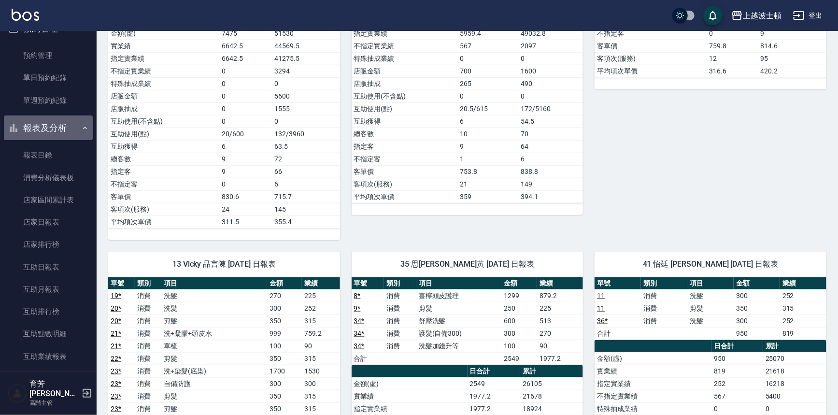
click at [81, 128] on icon "button" at bounding box center [85, 128] width 8 height 8
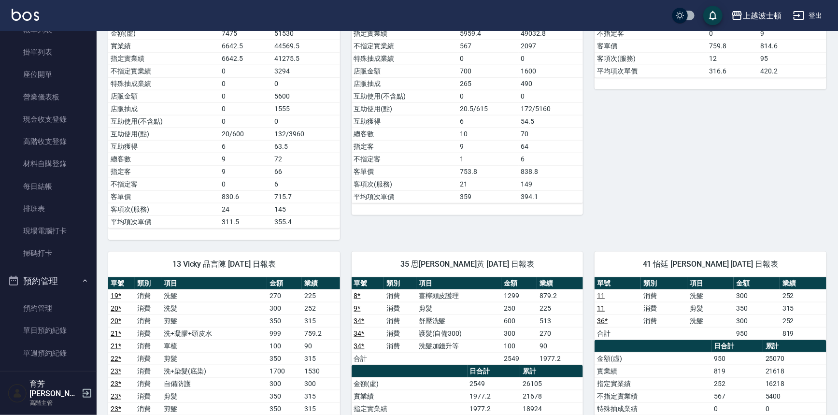
scroll to position [64, 0]
click at [73, 34] on link "帳單列表" at bounding box center [48, 33] width 89 height 22
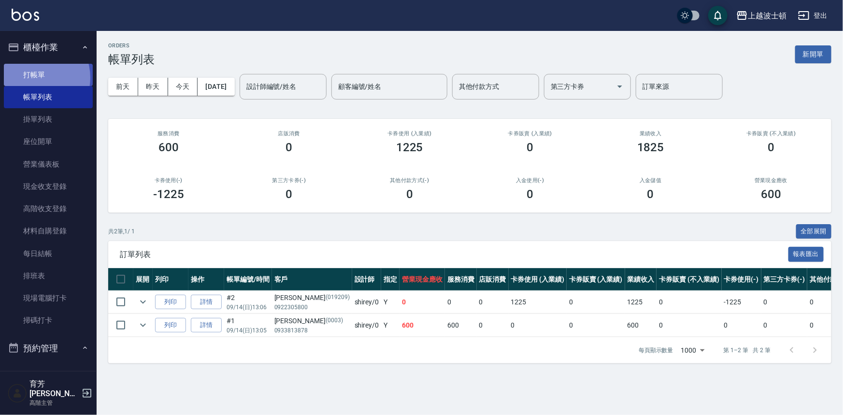
click at [33, 78] on link "打帳單" at bounding box center [48, 75] width 89 height 22
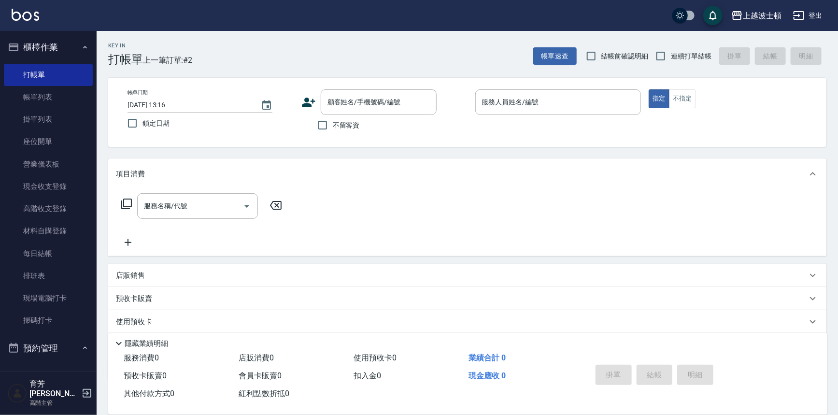
drag, startPoint x: 336, startPoint y: 133, endPoint x: 371, endPoint y: 131, distance: 35.3
click at [336, 133] on label "不留客資" at bounding box center [336, 125] width 47 height 20
click at [332, 123] on input "不留客資" at bounding box center [323, 125] width 20 height 20
checkbox input "true"
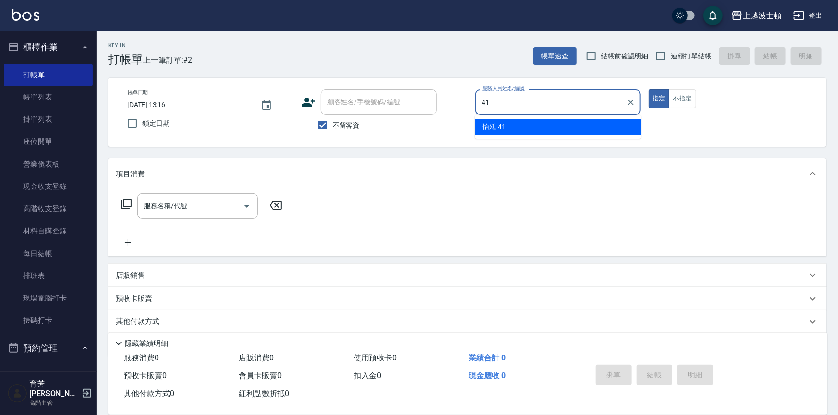
type input "怡廷-41"
type button "true"
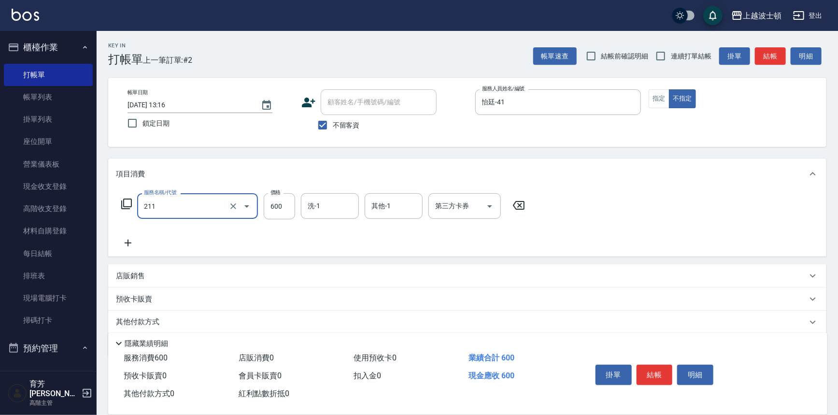
type input "舒壓洗髮(211)"
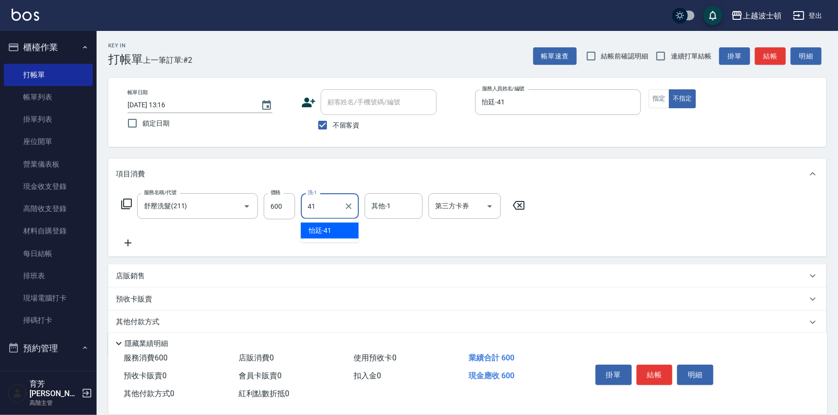
type input "怡廷-41"
click at [371, 198] on div "其他-1 其他-1" at bounding box center [394, 206] width 58 height 26
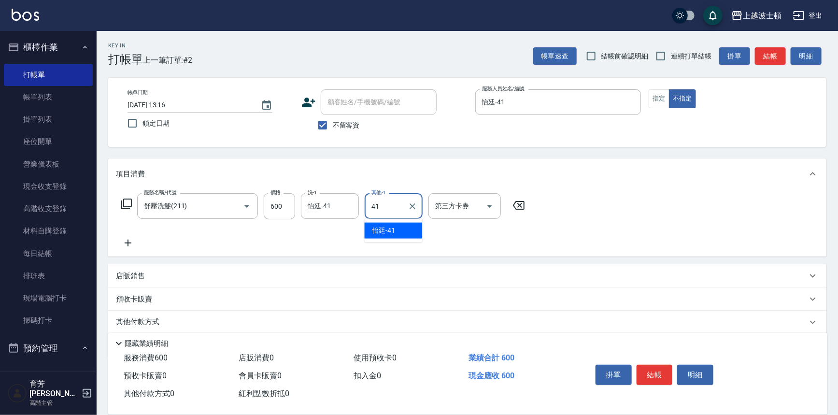
type input "怡廷-41"
click at [653, 367] on button "結帳" at bounding box center [655, 375] width 36 height 20
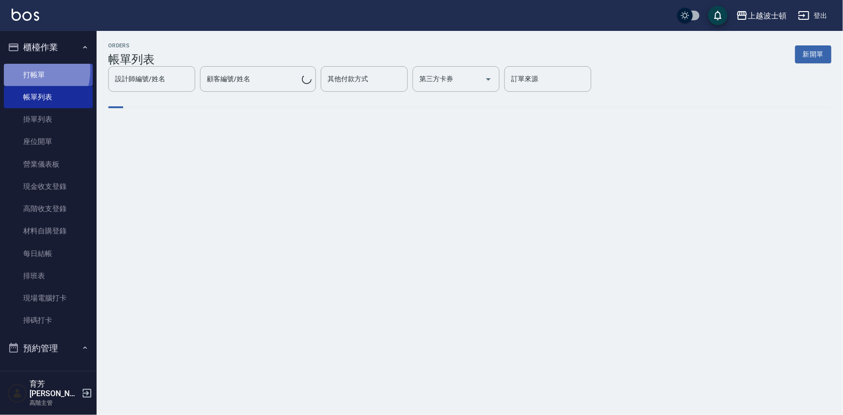
click at [29, 70] on link "打帳單" at bounding box center [48, 75] width 89 height 22
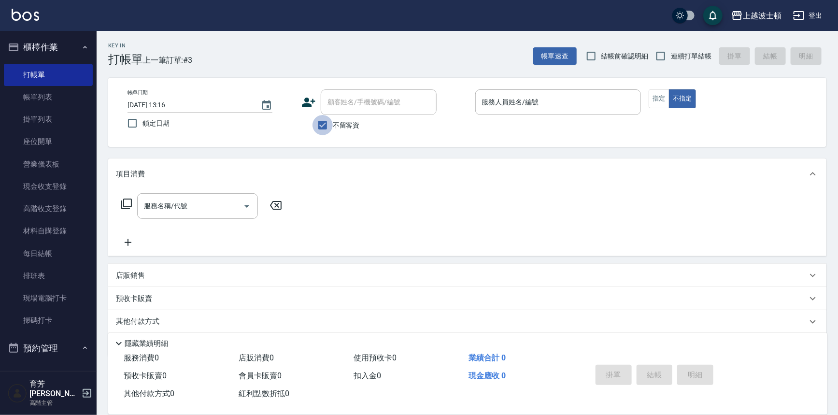
click at [328, 123] on input "不留客資" at bounding box center [323, 125] width 20 height 20
checkbox input "false"
click at [336, 111] on div "顧客姓名/手機號碼/編號" at bounding box center [379, 102] width 116 height 26
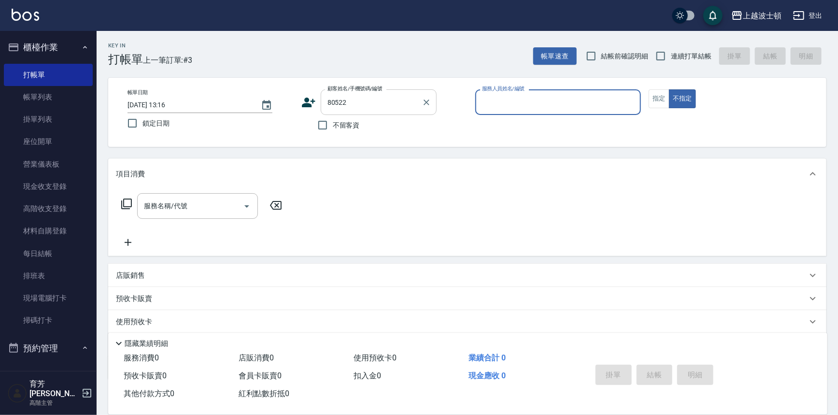
type input "[PERSON_NAME]/0972069522/80522"
type input "怡廷-41"
click at [669, 89] on button "不指定" at bounding box center [682, 98] width 27 height 19
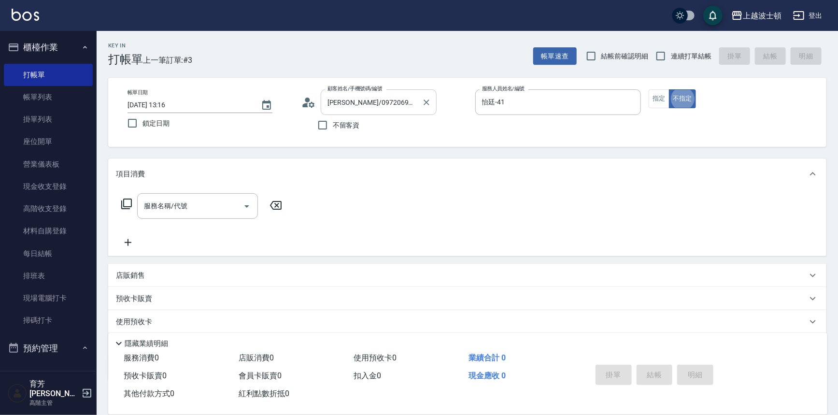
type button "false"
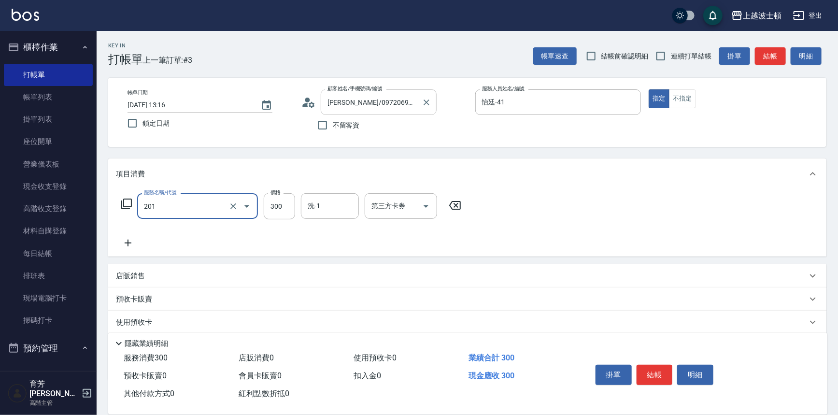
type input "洗髮(201)"
type input "怡廷-41"
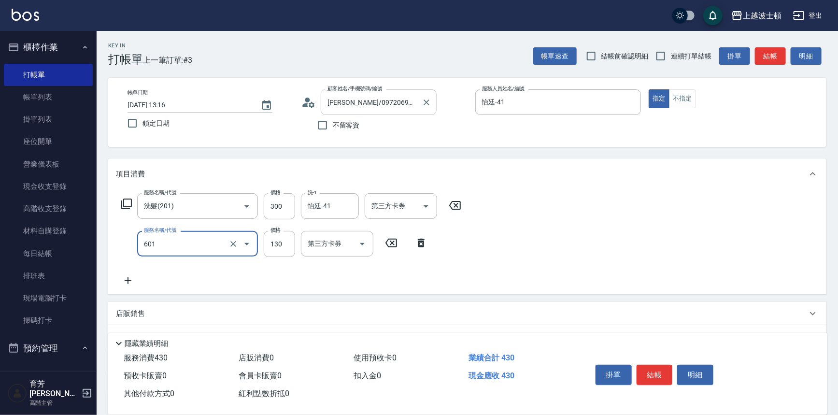
type input "單梳(601)"
type input "100"
click at [668, 372] on button "結帳" at bounding box center [655, 375] width 36 height 20
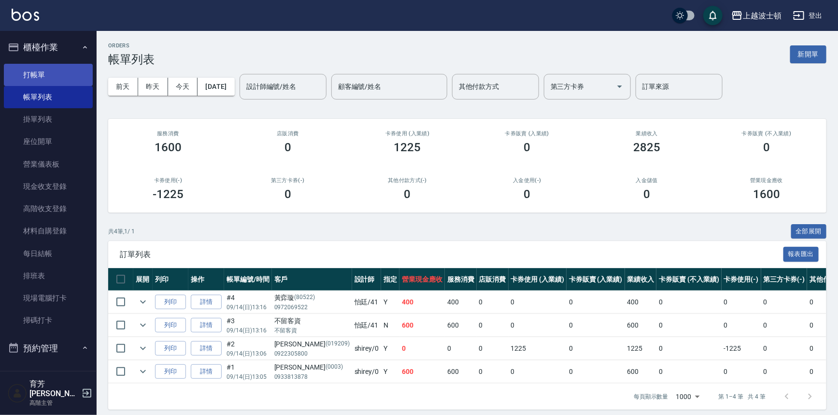
click at [73, 77] on link "打帳單" at bounding box center [48, 75] width 89 height 22
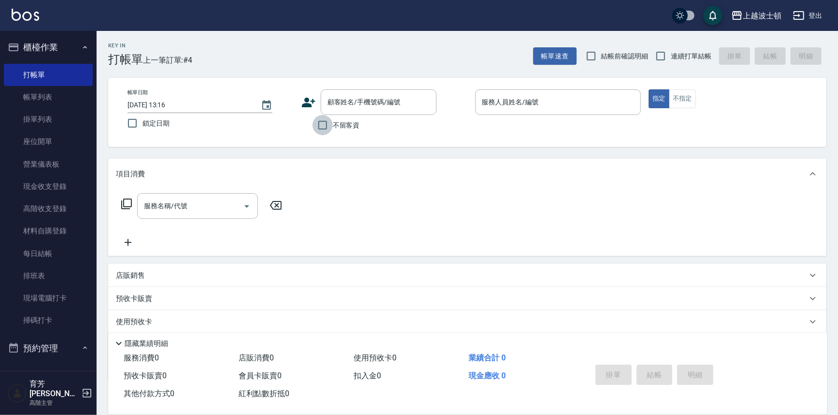
click at [315, 128] on input "不留客資" at bounding box center [323, 125] width 20 height 20
checkbox input "true"
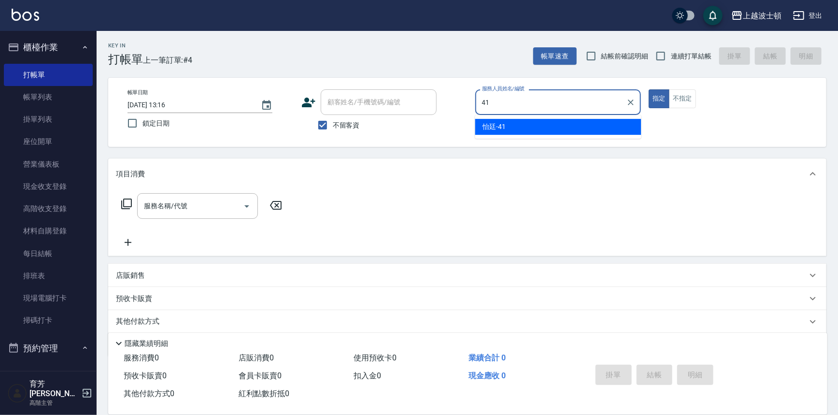
type input "怡廷-41"
type button "true"
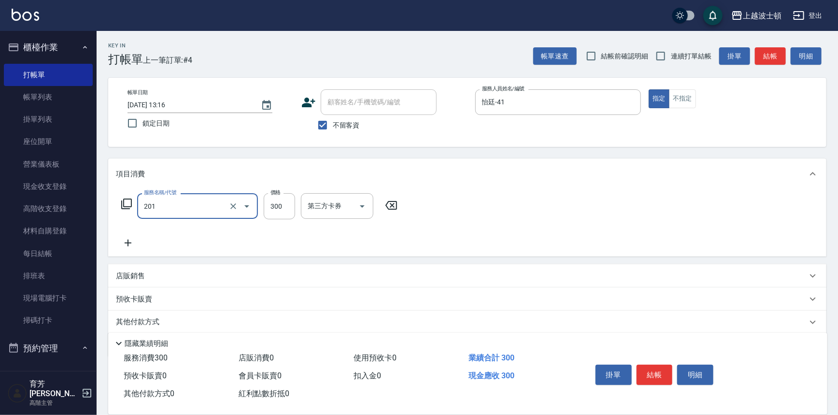
type input "洗髮(201)"
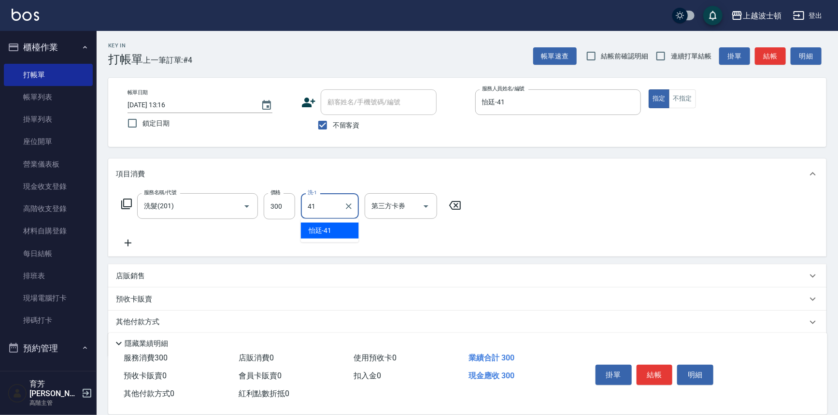
type input "怡廷-41"
click at [664, 372] on button "結帳" at bounding box center [655, 375] width 36 height 20
